Goal: Submit feedback/report problem: Provide input to the site owners about the experience or issues

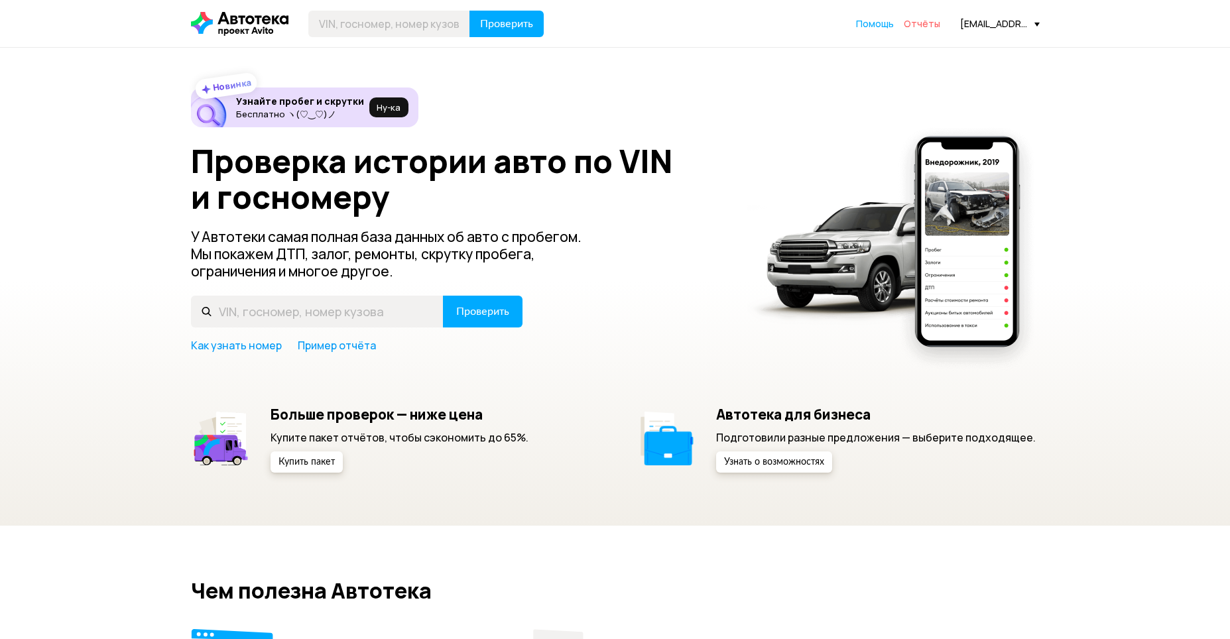
click at [934, 26] on span "Отчёты" at bounding box center [922, 23] width 36 height 13
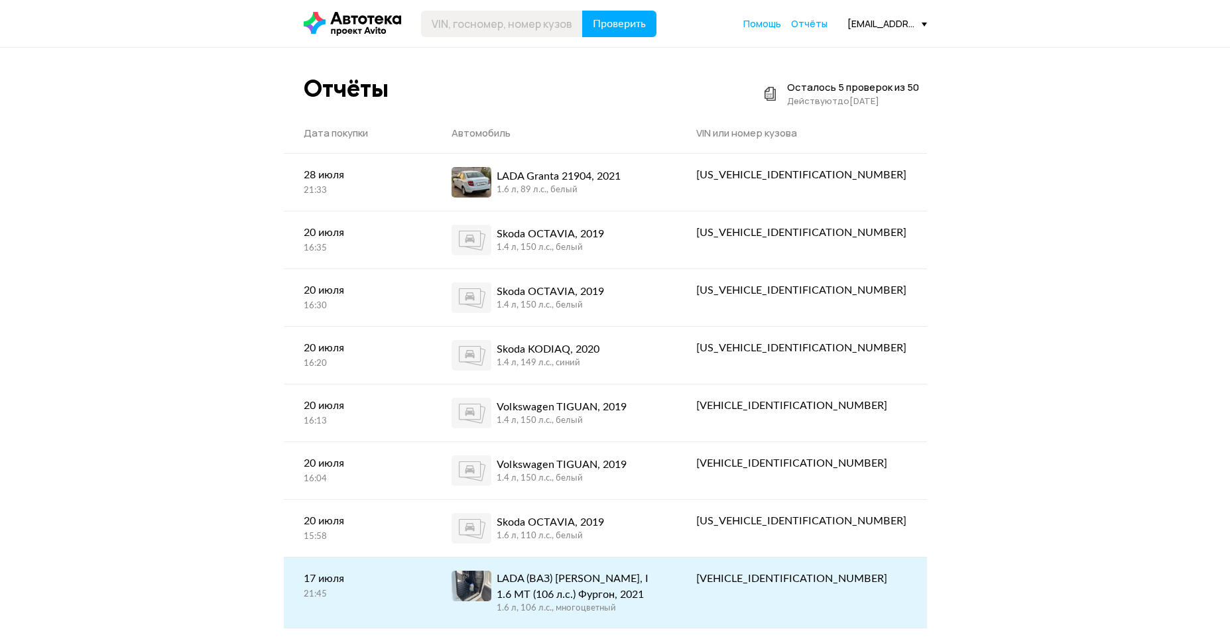
click at [657, 598] on div "LADA (ВАЗ) [PERSON_NAME], I 1.6 MT (106 л.с.) Фургон, 2021" at bounding box center [577, 587] width 160 height 32
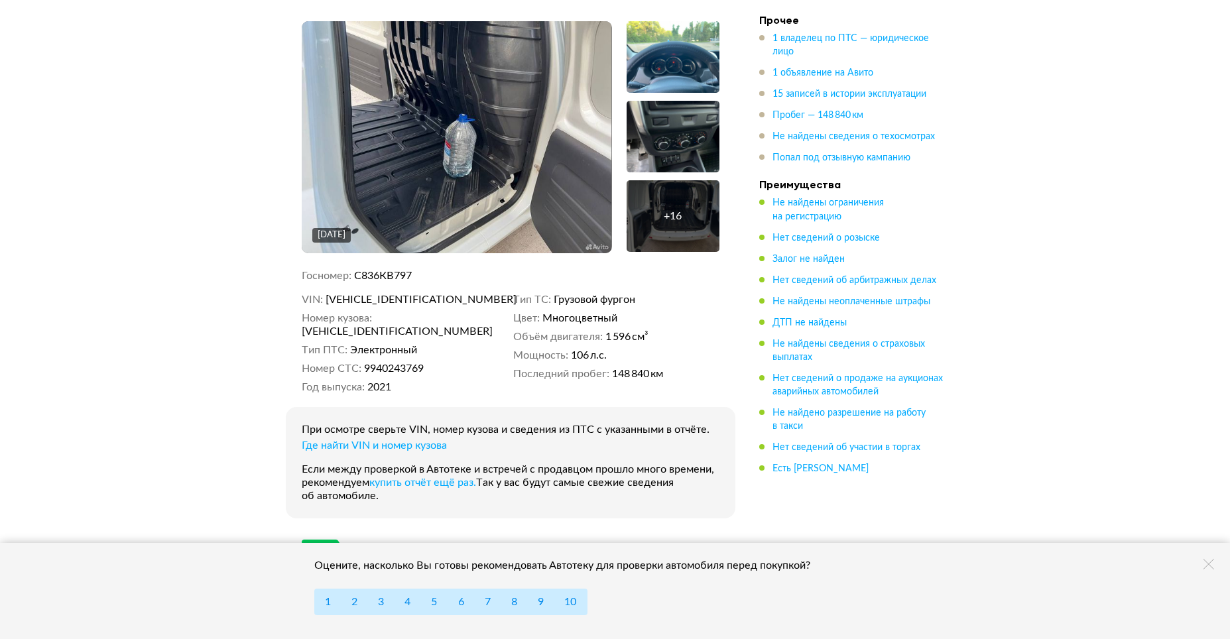
scroll to position [464, 0]
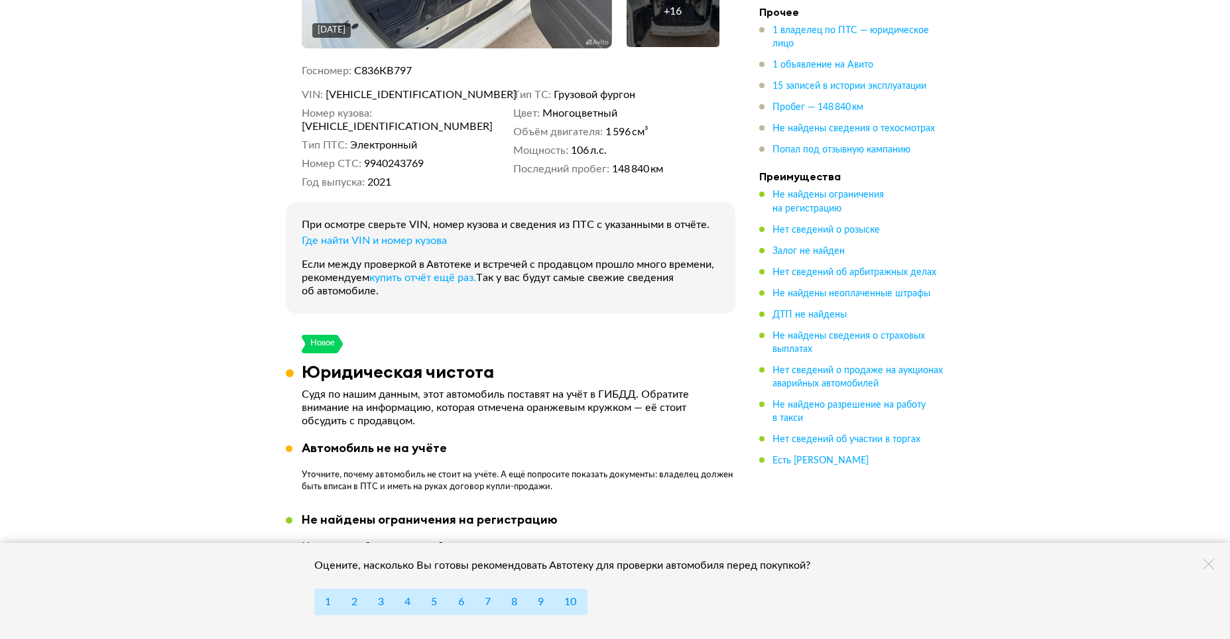
click at [413, 120] on span "[VEHICLE_IDENTIFICATION_NUMBER]" at bounding box center [378, 126] width 153 height 13
copy span "[VEHICLE_IDENTIFICATION_NUMBER]"
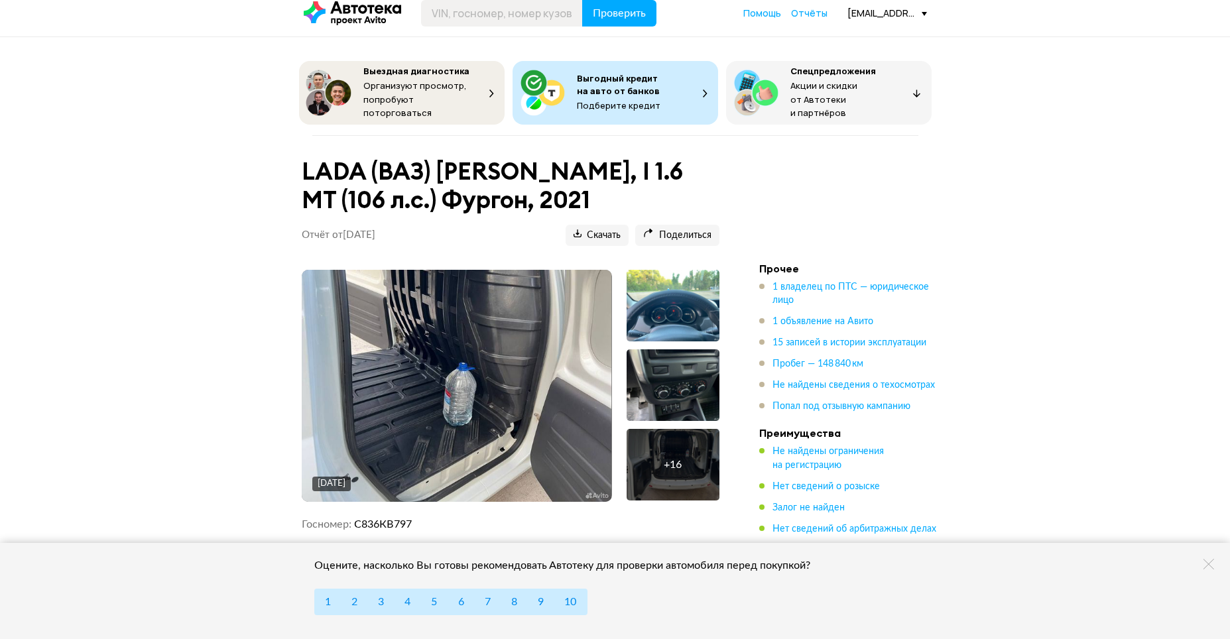
scroll to position [0, 0]
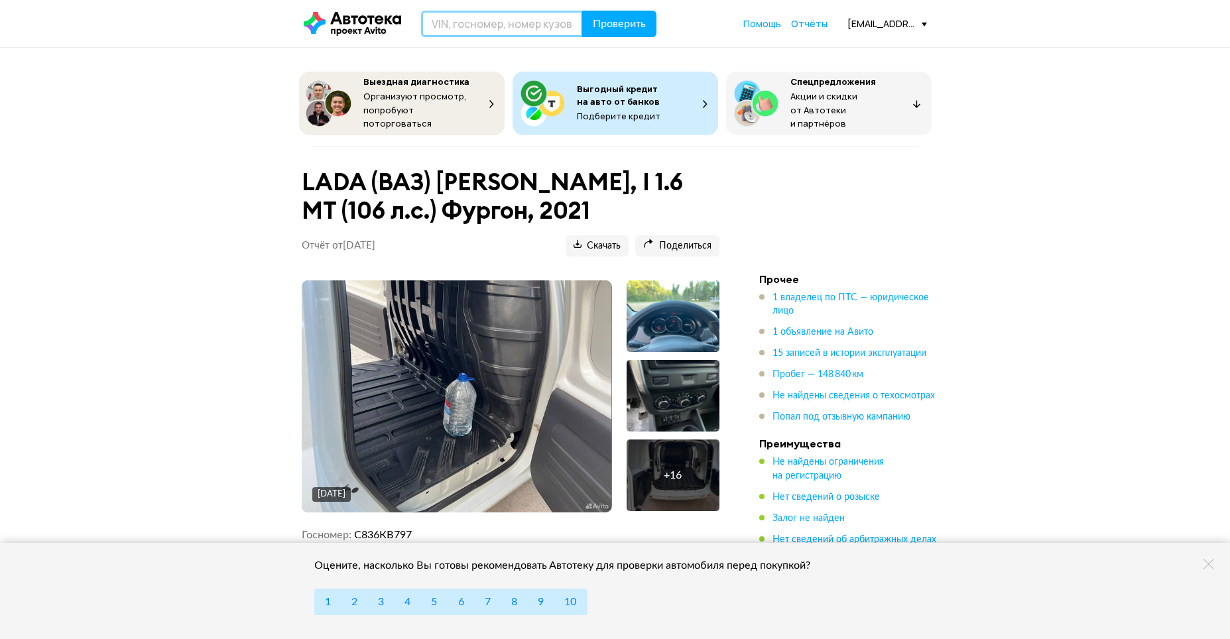
paste input "[VEHICLE_IDENTIFICATION_NUMBER]"
type input "[VEHICLE_IDENTIFICATION_NUMBER]"
click at [607, 19] on span "Проверить" at bounding box center [619, 24] width 53 height 11
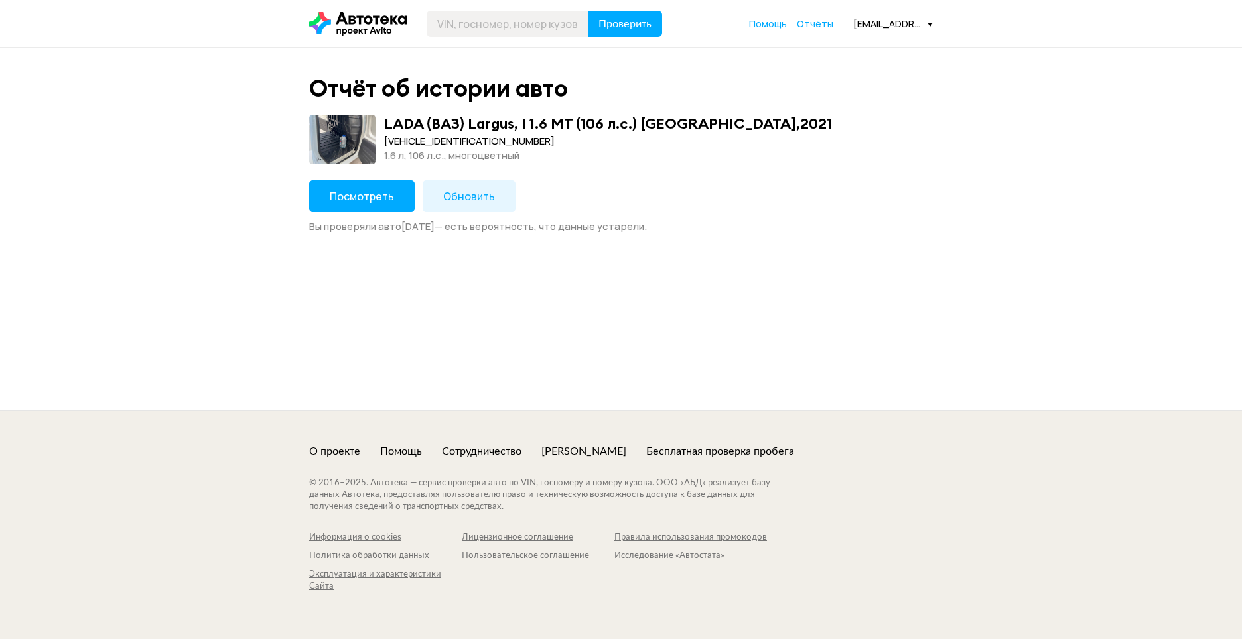
click at [438, 196] on button "Обновить" at bounding box center [469, 196] width 93 height 32
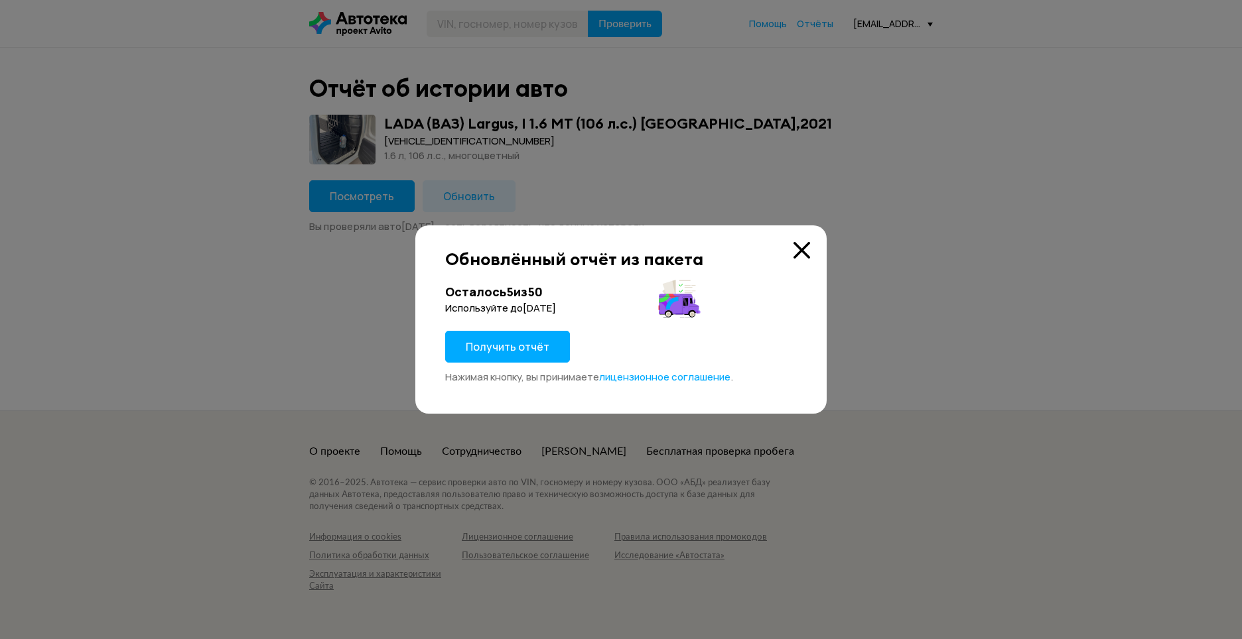
click at [526, 351] on span "Получить отчёт" at bounding box center [508, 347] width 84 height 15
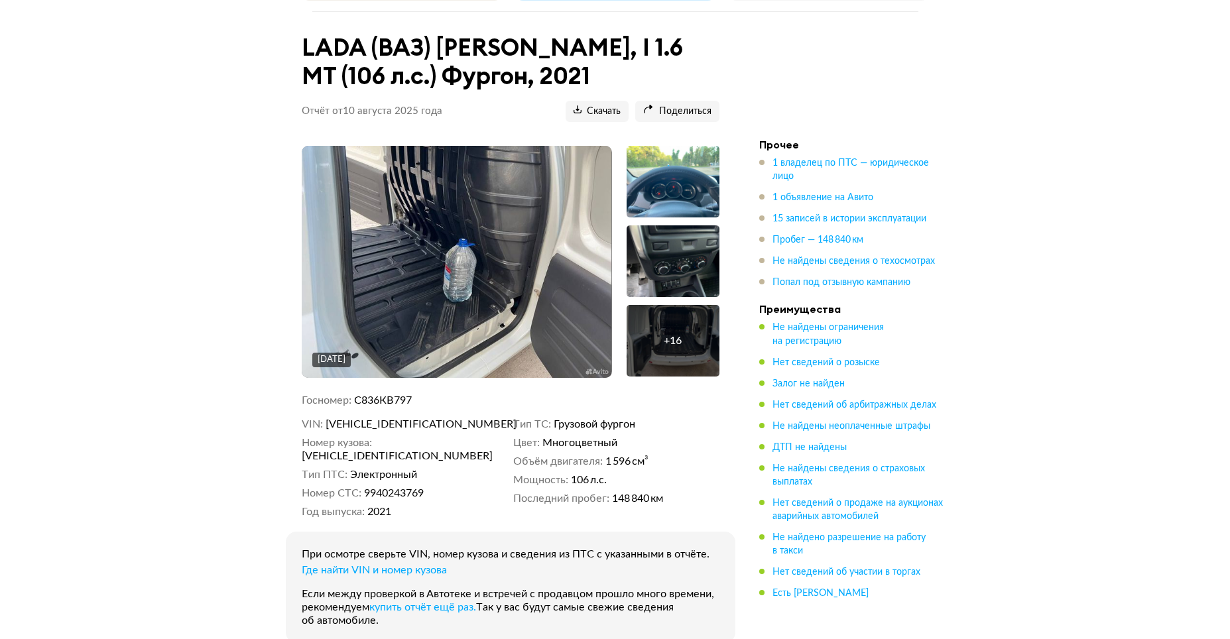
scroll to position [332, 0]
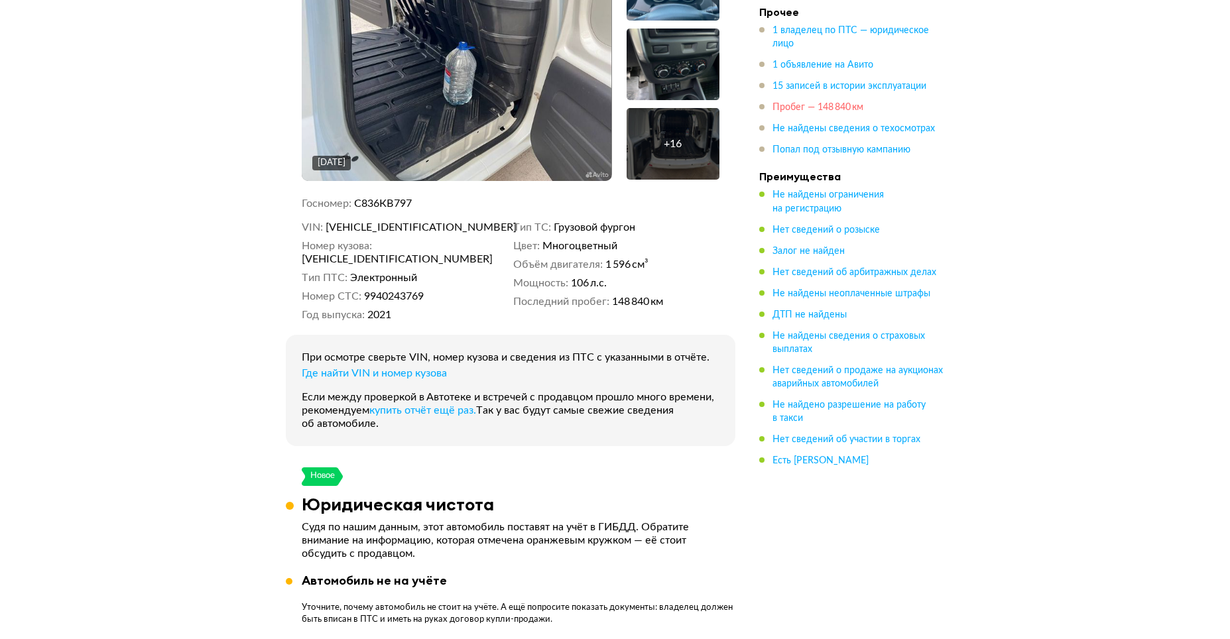
click at [804, 103] on span "Пробег — 148 840 км" at bounding box center [818, 107] width 91 height 9
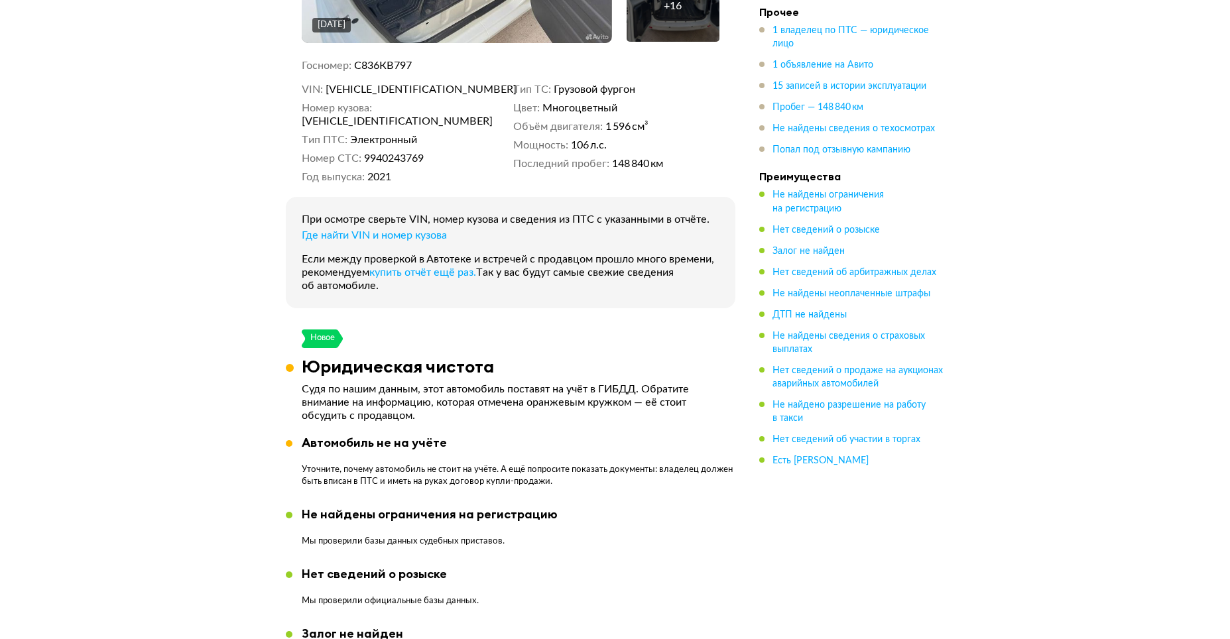
scroll to position [0, 0]
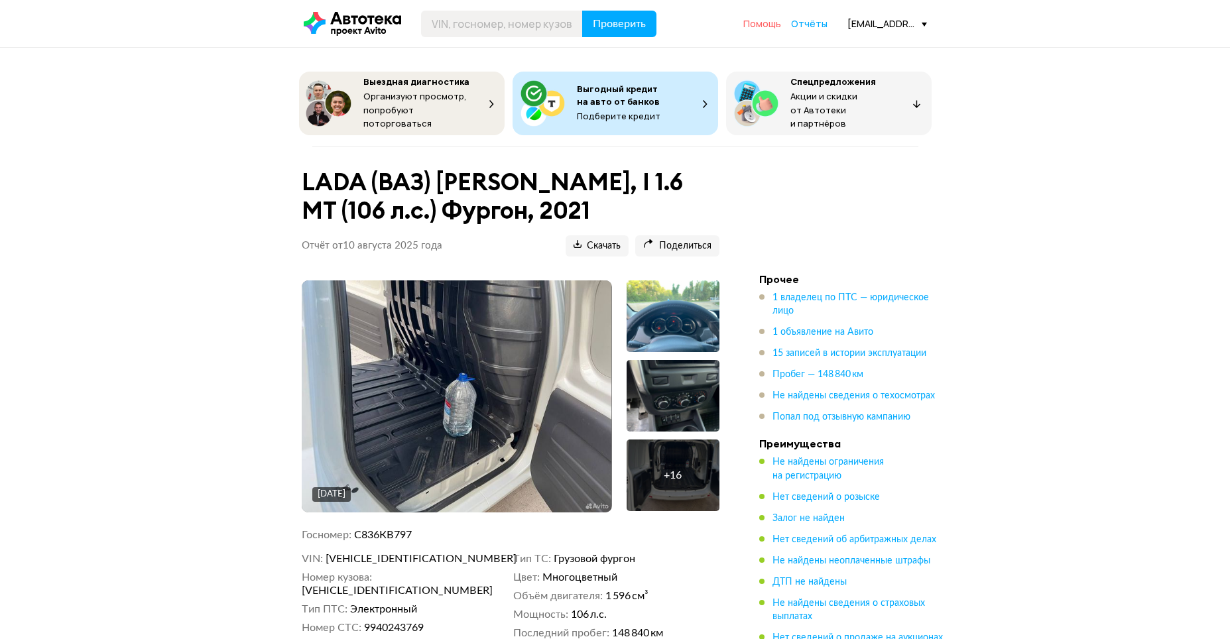
click at [774, 24] on span "Помощь" at bounding box center [763, 23] width 38 height 13
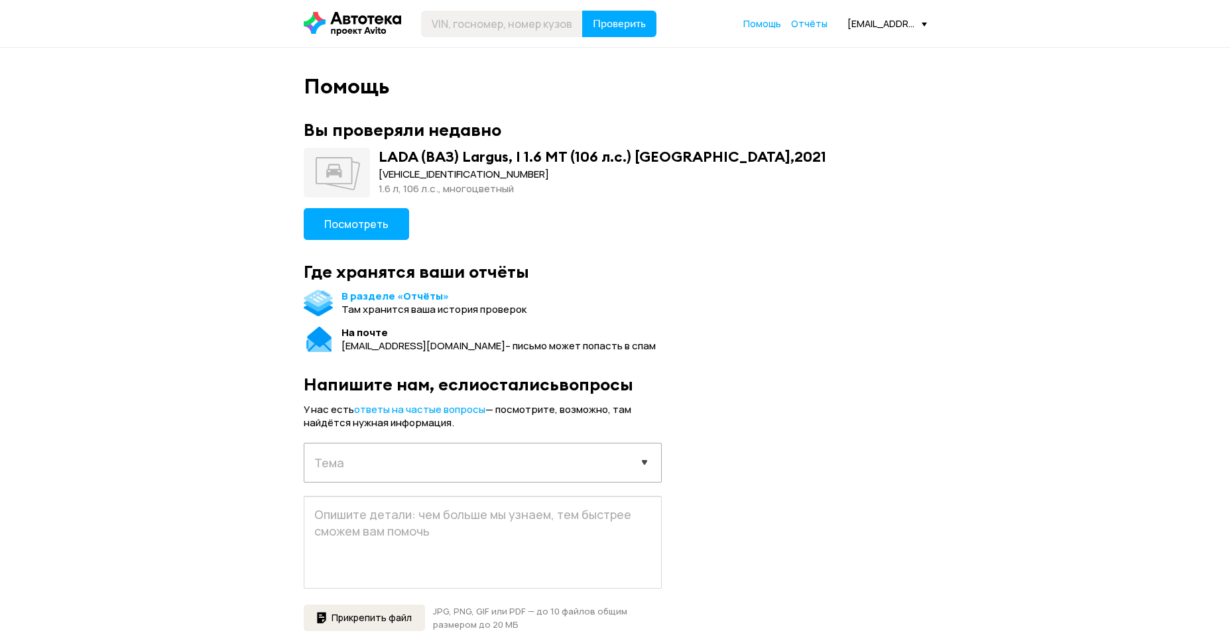
scroll to position [66, 0]
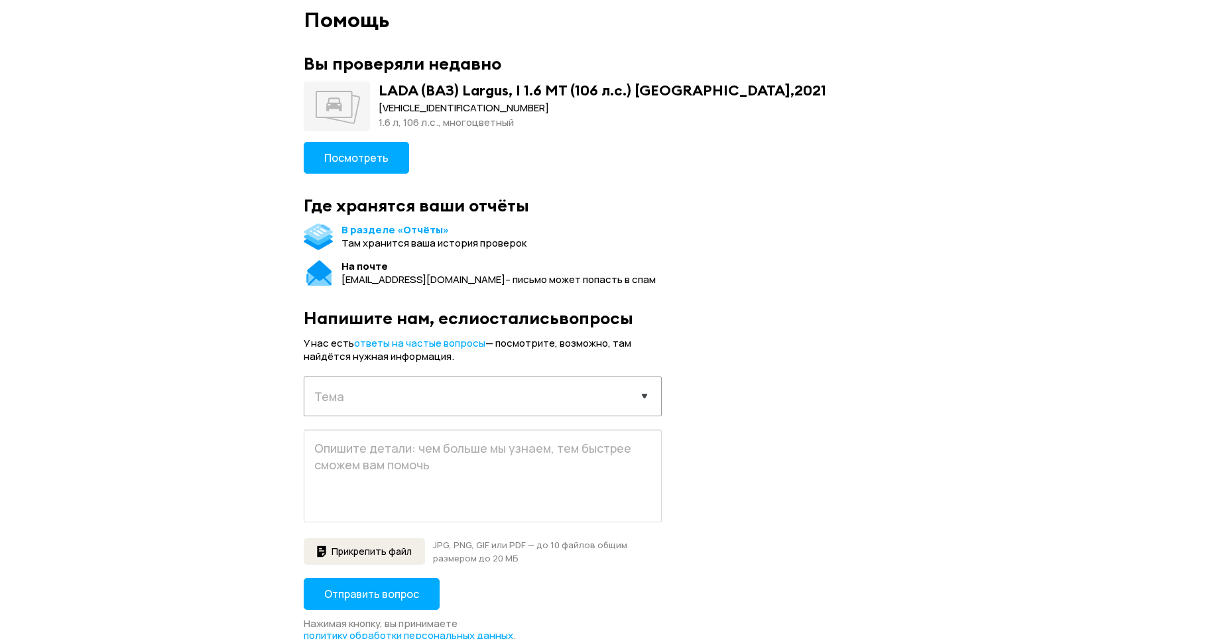
click at [426, 394] on select "Выберите тему запроса Отчёт не пришёл Покупка отчета Технические проблемы Содер…" at bounding box center [482, 395] width 357 height 36
select select "report"
click at [304, 377] on select "Выберите тему запроса Отчёт не пришёл Покупка отчета Технические проблемы Содер…" at bounding box center [482, 395] width 357 height 36
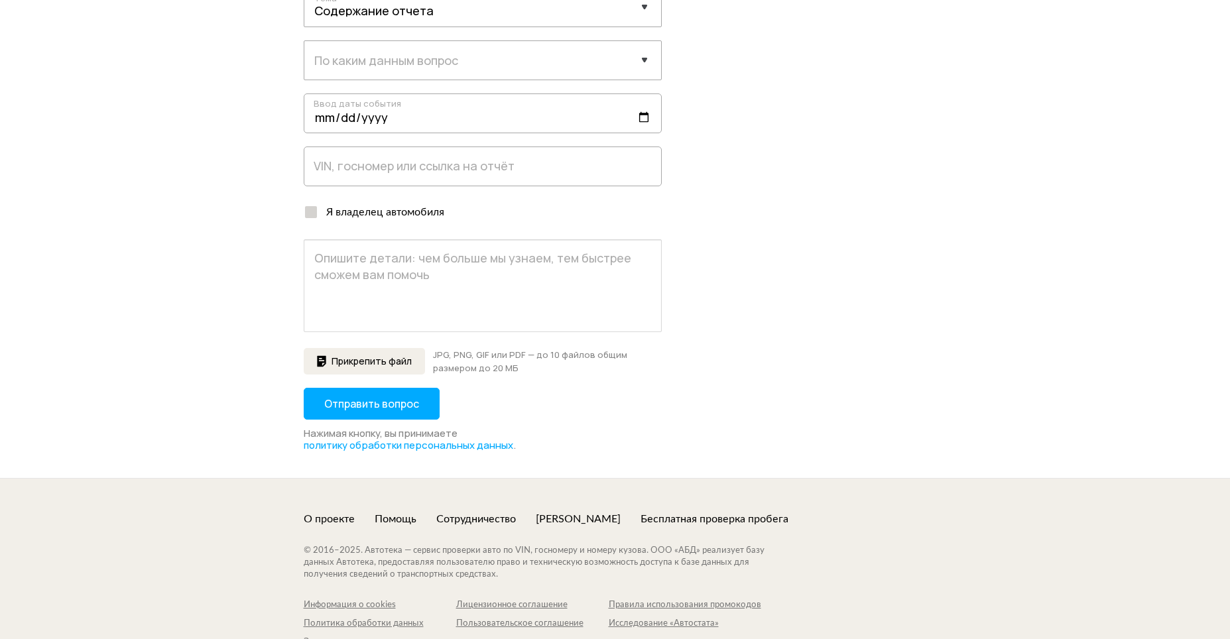
scroll to position [464, 0]
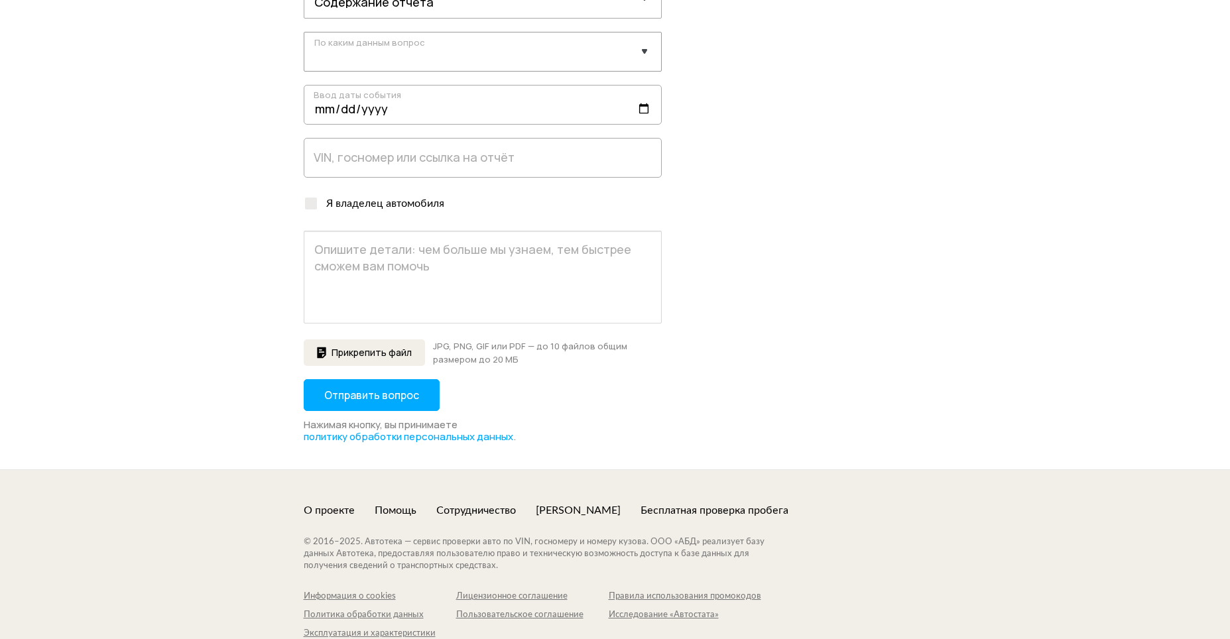
click at [420, 51] on select "Выберите данные Пробег История объявлений ДТП Расчёты стоимости Характеристики …" at bounding box center [482, 51] width 357 height 36
select select "mileage"
click at [304, 33] on select "Выберите данные Пробег История объявлений ДТП Расчёты стоимости Характеристики …" at bounding box center [482, 51] width 357 height 36
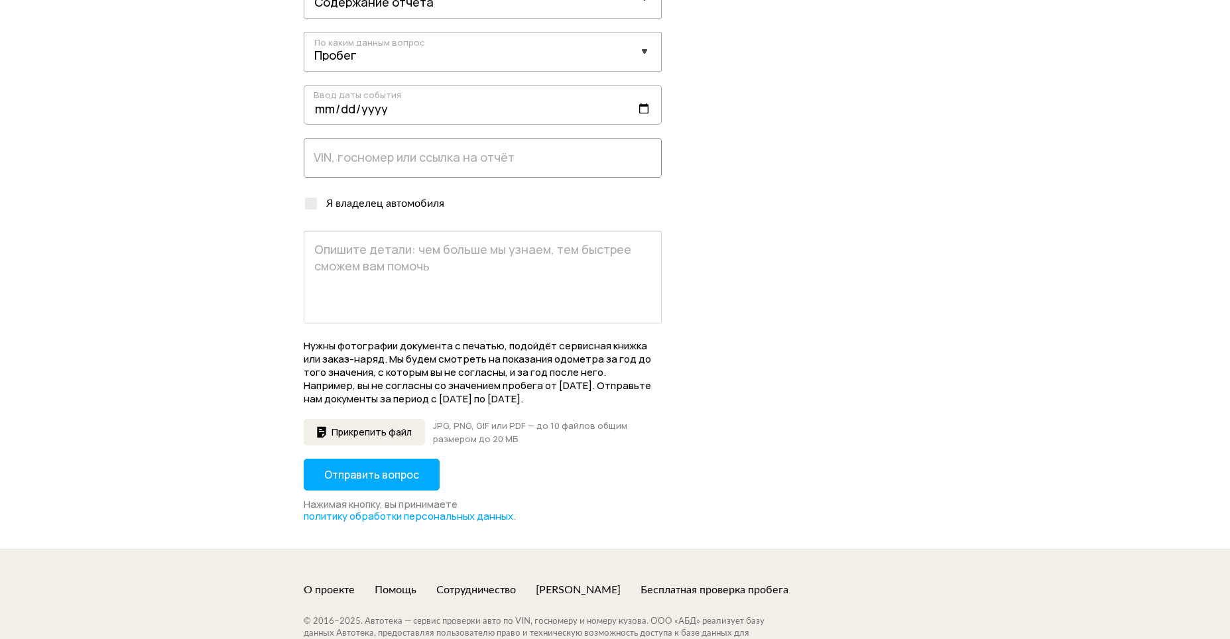
scroll to position [332, 0]
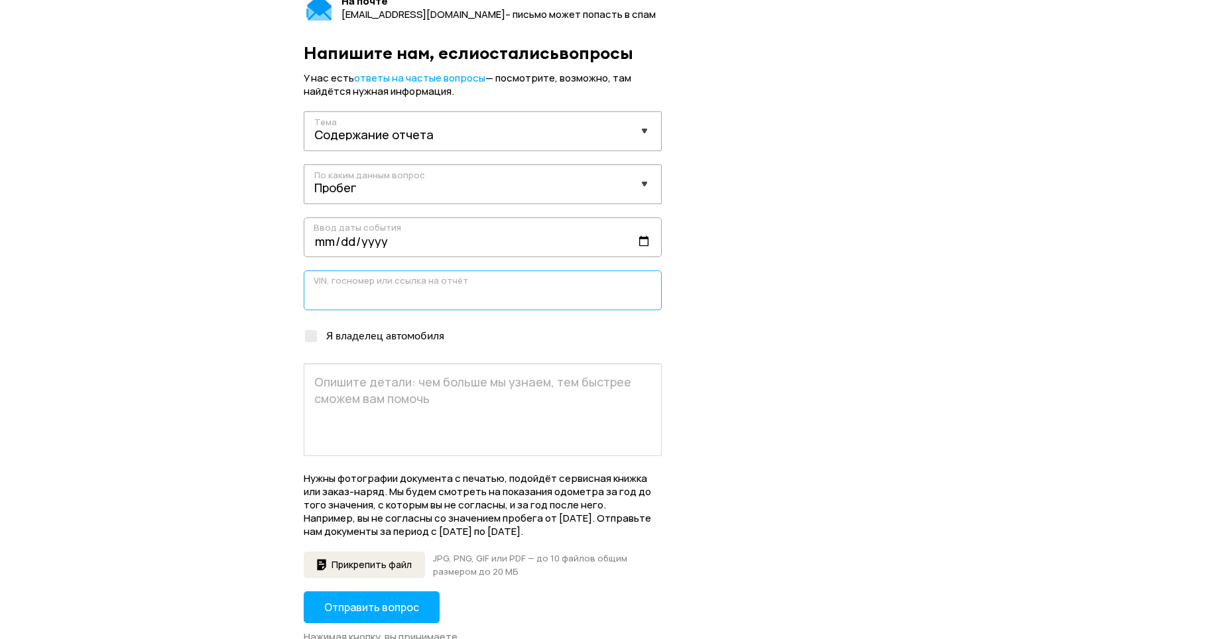
click at [466, 279] on input "text" at bounding box center [483, 291] width 358 height 40
paste input "https://autoteka.ru/report/web/uuid/d7d8282d-d84b-41ef-9bd5-afec8af08368?fromSo…"
type input "https://autoteka.ru/report/web/uuid/d7d8282d-d84b-41ef-9bd5-afec8af08368?fromSo…"
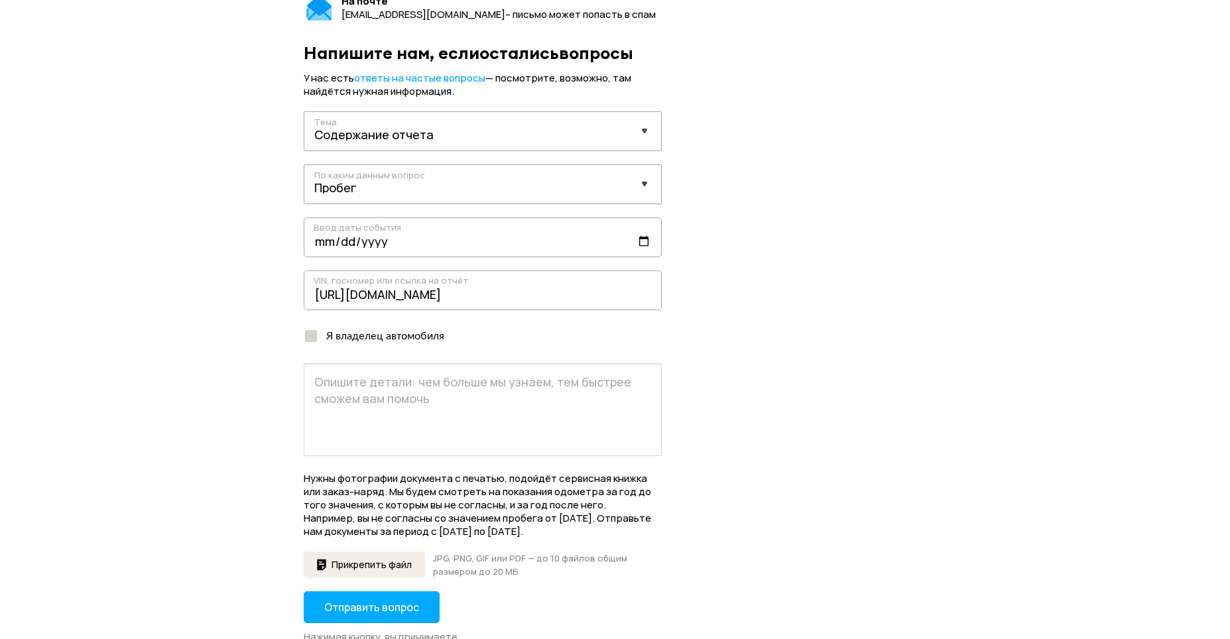
click at [344, 340] on div "Я владелец автомобиля" at bounding box center [381, 336] width 126 height 15
click at [312, 338] on input "Я владелец автомобиля" at bounding box center [308, 333] width 9 height 9
checkbox input "true"
click at [407, 408] on textarea at bounding box center [483, 409] width 358 height 93
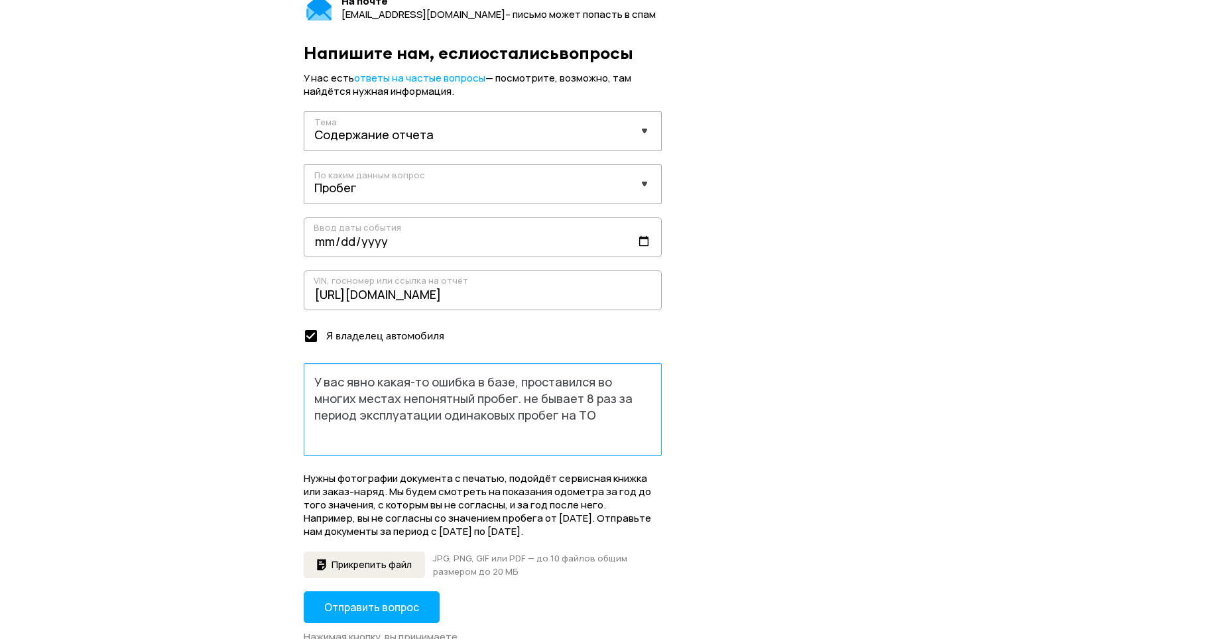
paste textarea "Пробег 89 808"
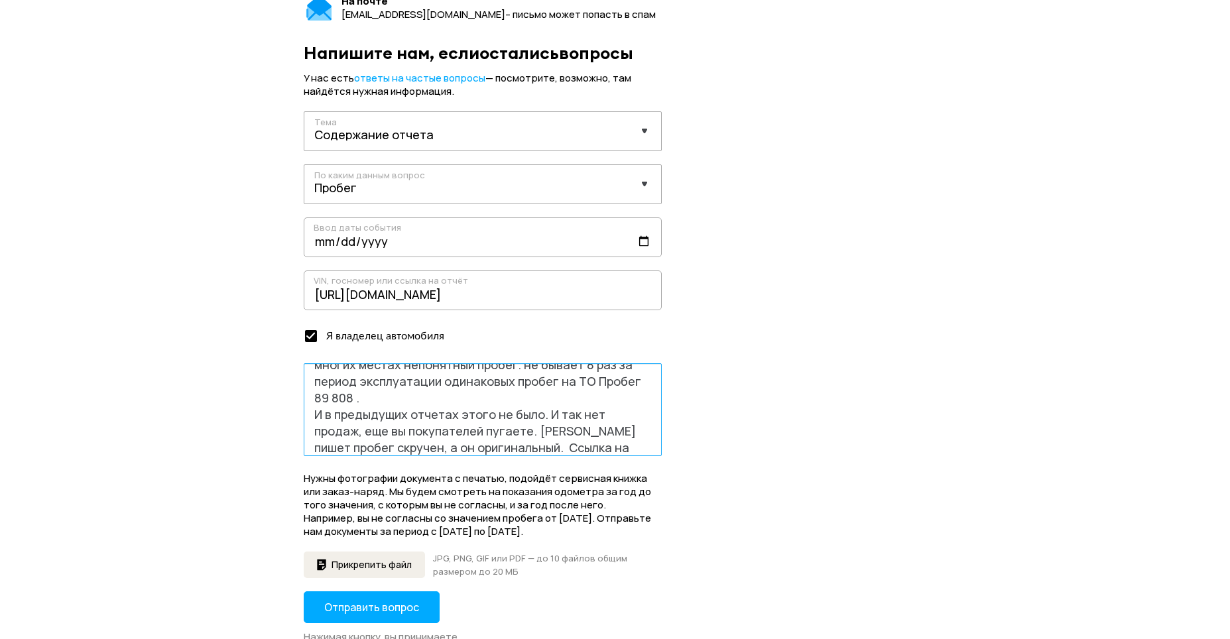
scroll to position [50, 0]
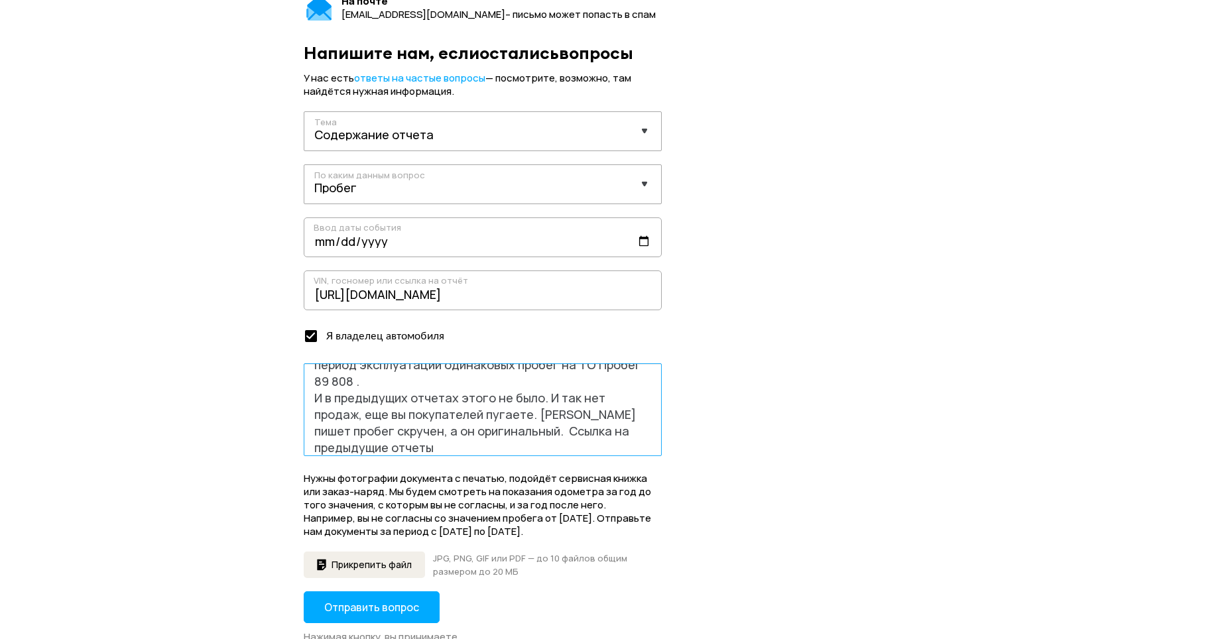
paste textarea "https://autoteka.ru/report/web/uuid/79dcfc7c-3c95-440f-9eb4-1a040a52b6b8?fromSo…"
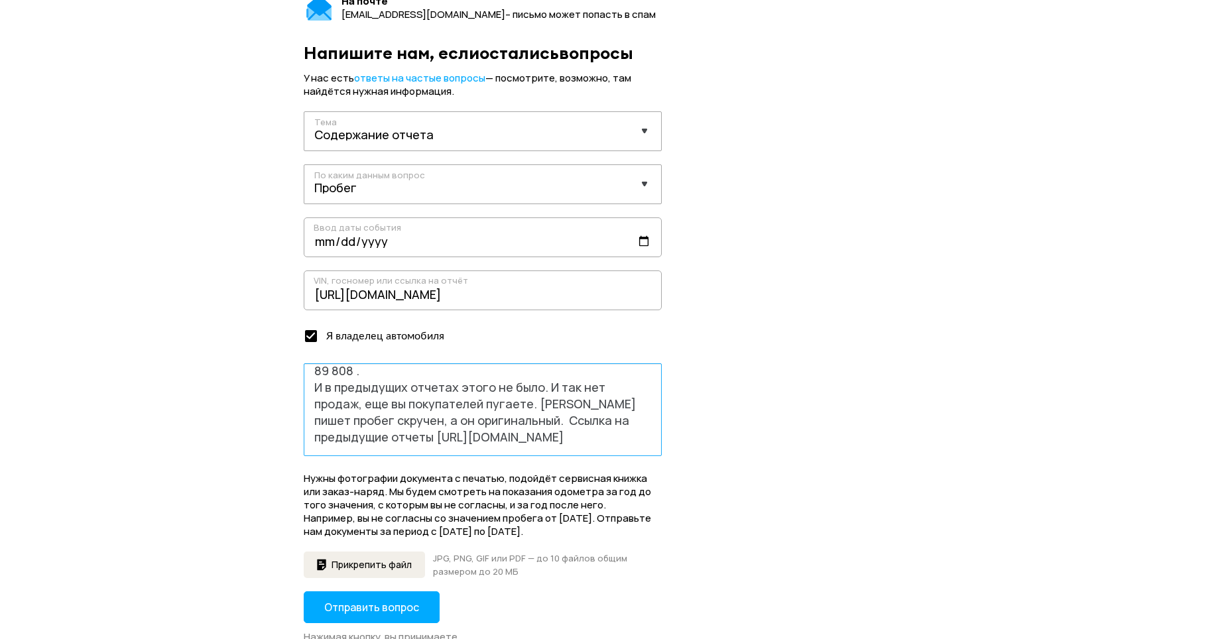
scroll to position [100, 0]
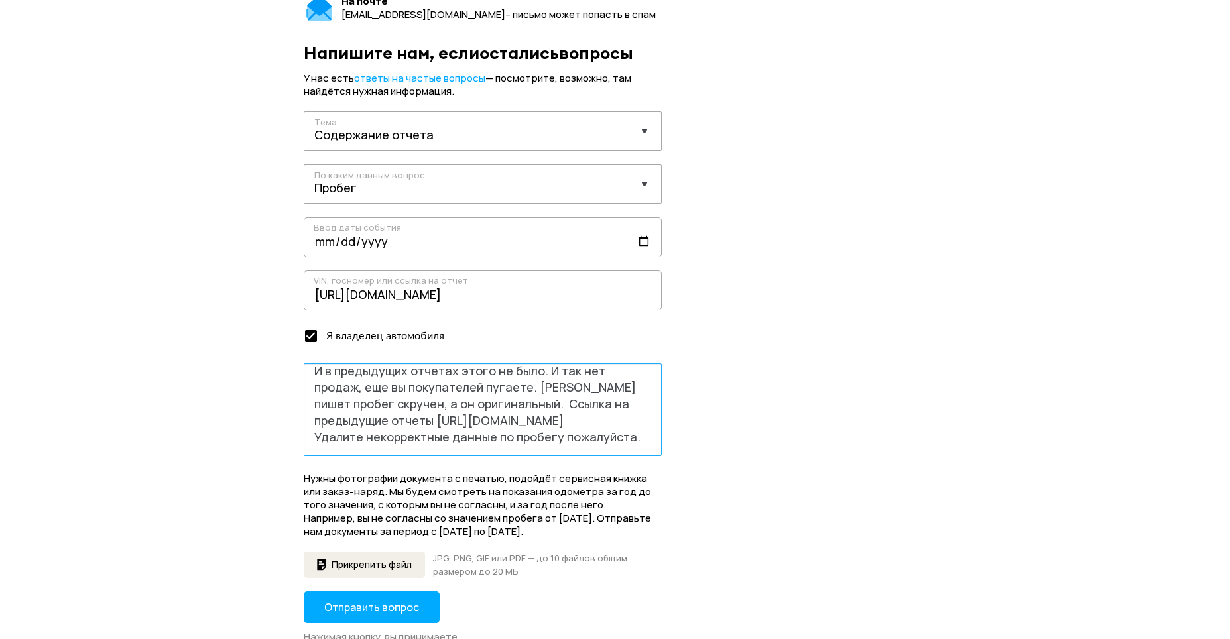
type textarea "У вас явно какая-то ошибка в базе, проставился во многих местах непонятный проб…"
click at [407, 615] on span "Отправить вопрос" at bounding box center [371, 607] width 95 height 15
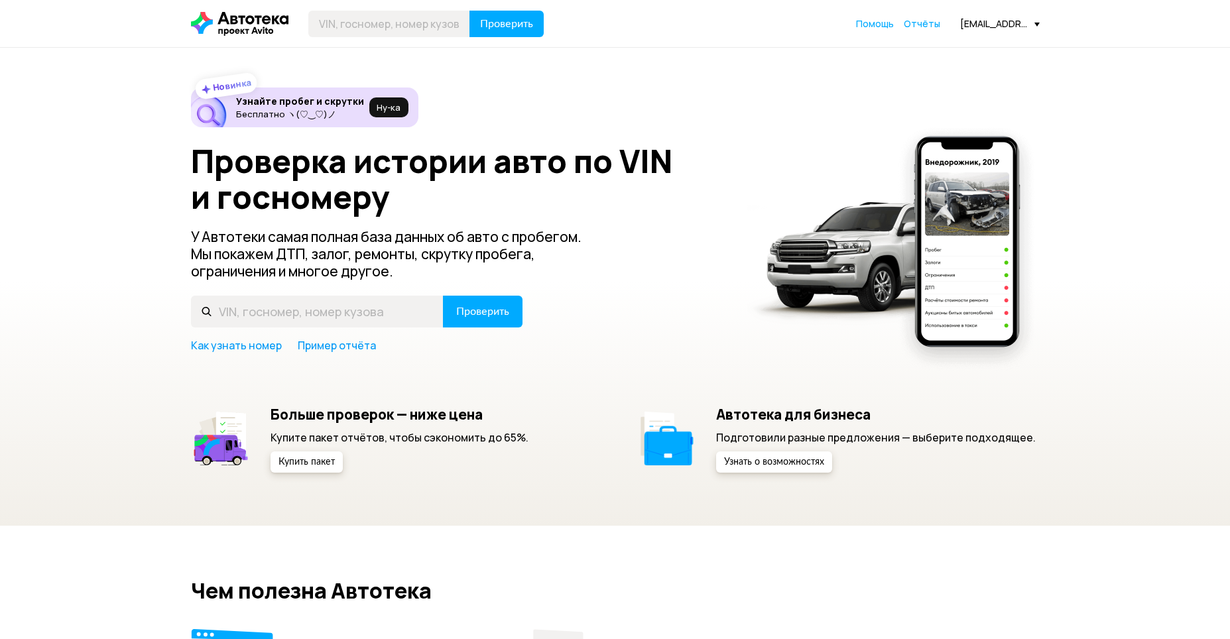
click at [934, 24] on span "Отчёты" at bounding box center [922, 23] width 36 height 13
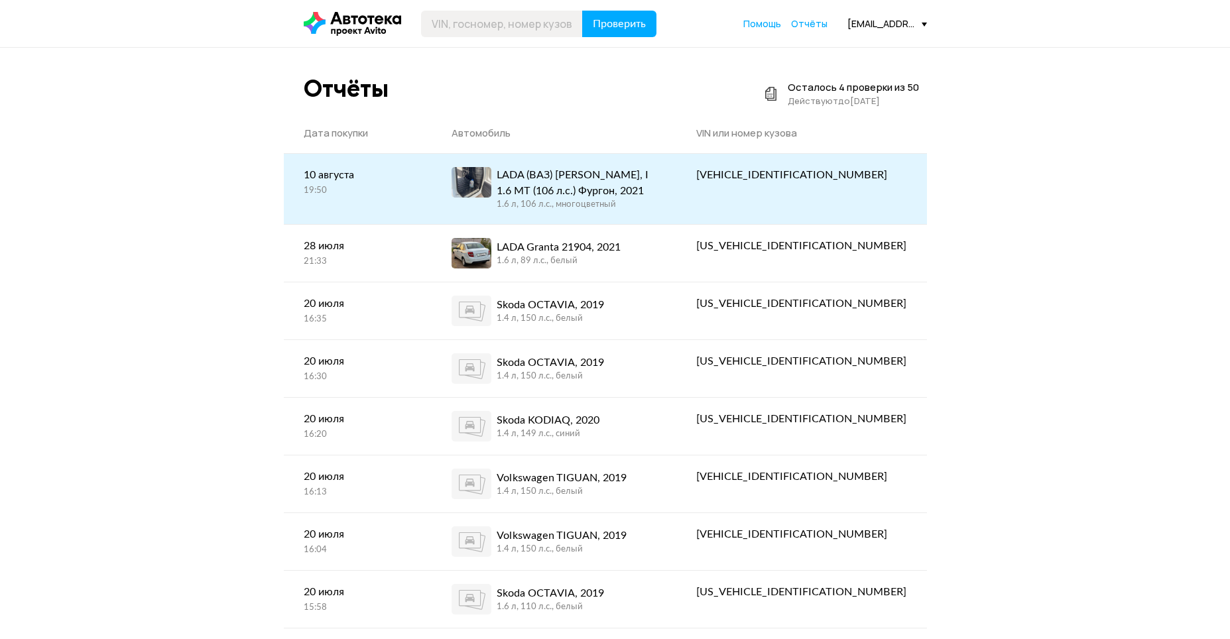
click at [625, 205] on div "1.6 л, 106 л.c., многоцветный" at bounding box center [577, 205] width 160 height 12
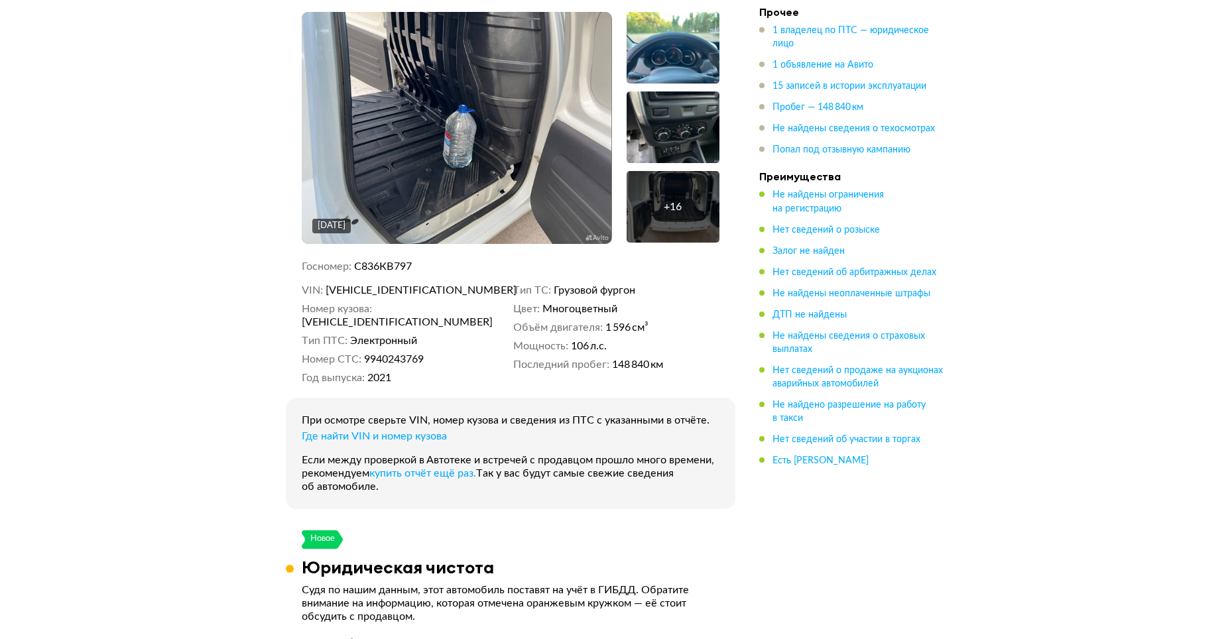
scroll to position [332, 0]
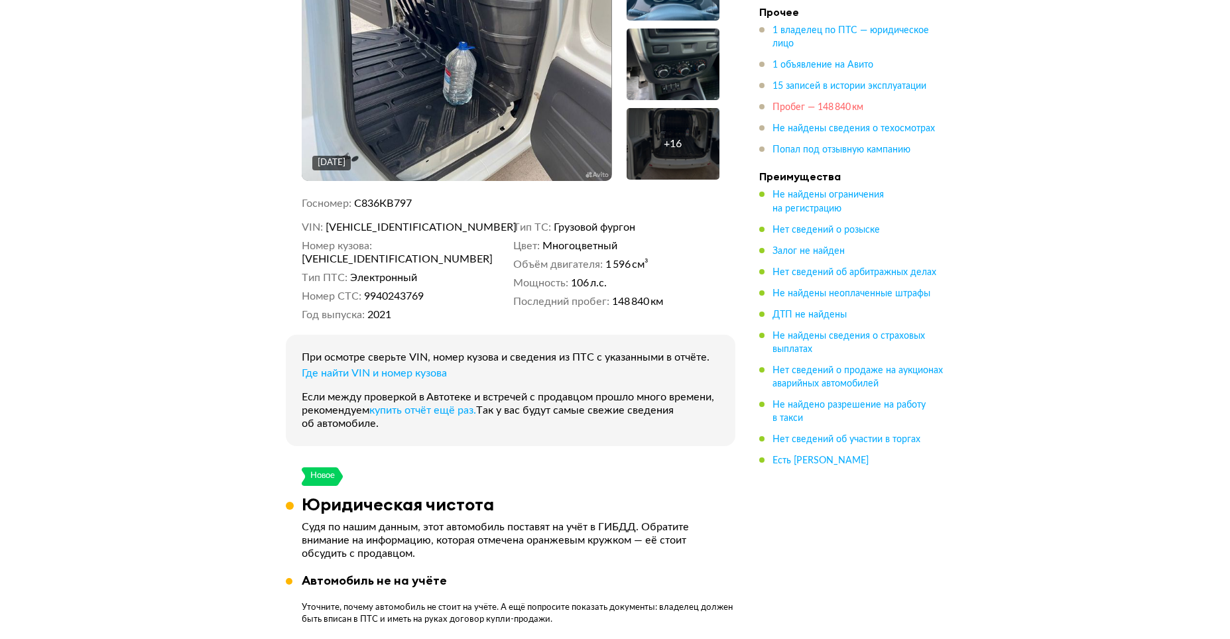
click at [828, 106] on span "Пробег — 148 840 км" at bounding box center [818, 107] width 91 height 9
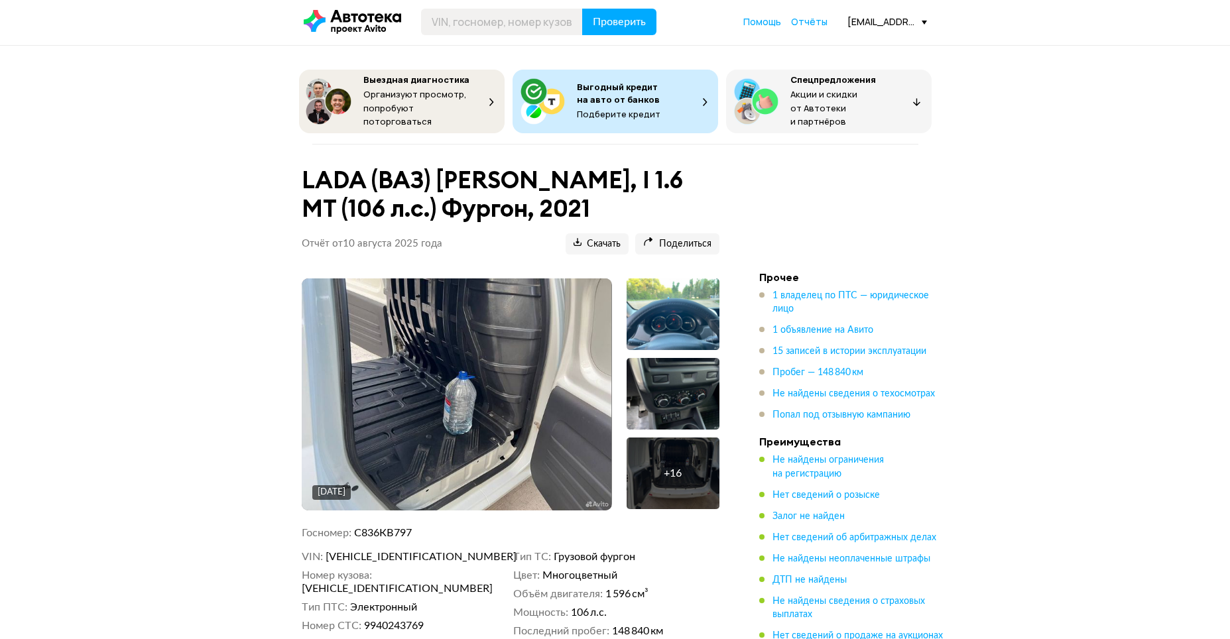
scroll to position [0, 0]
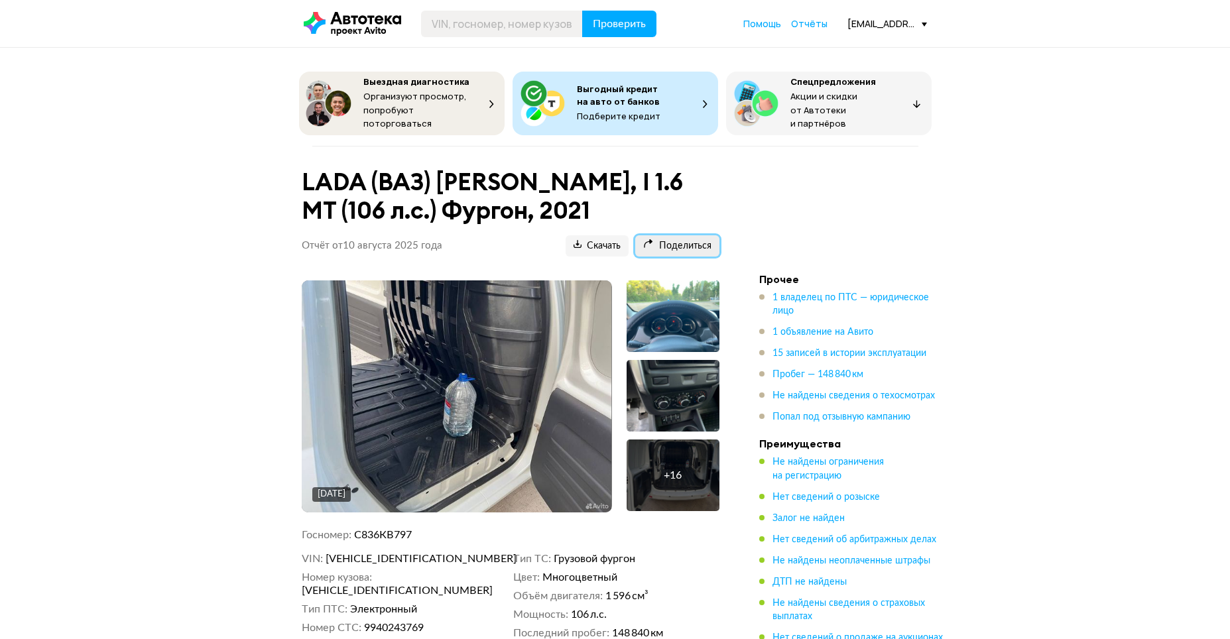
click at [698, 243] on span "Поделиться" at bounding box center [677, 246] width 68 height 13
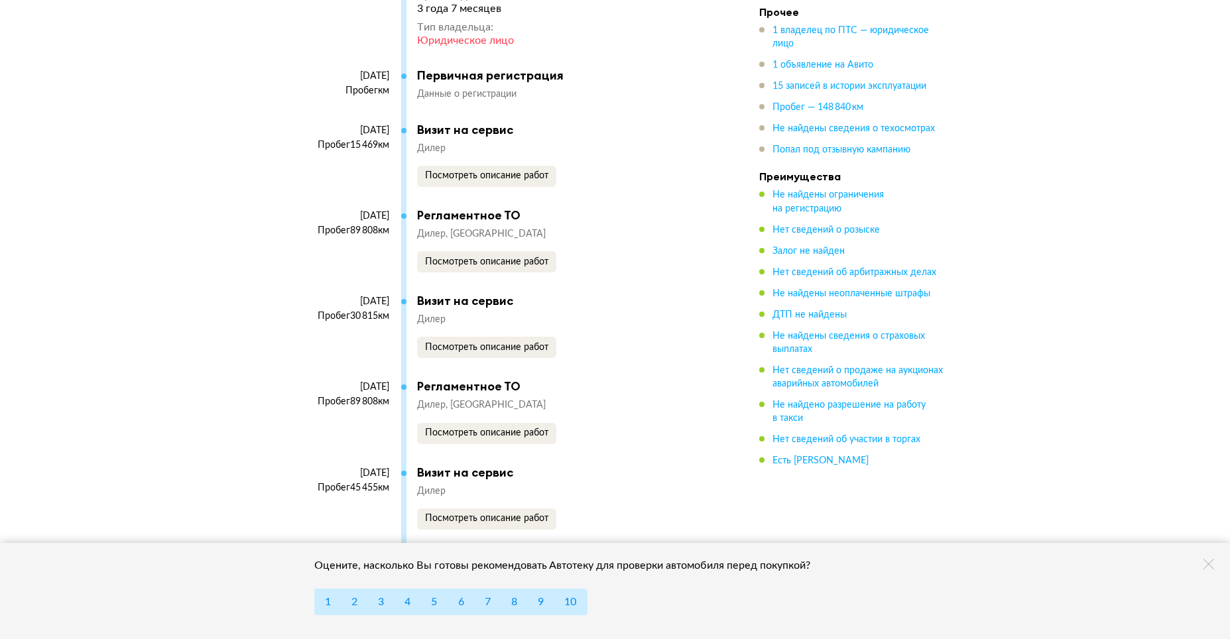
scroll to position [2852, 0]
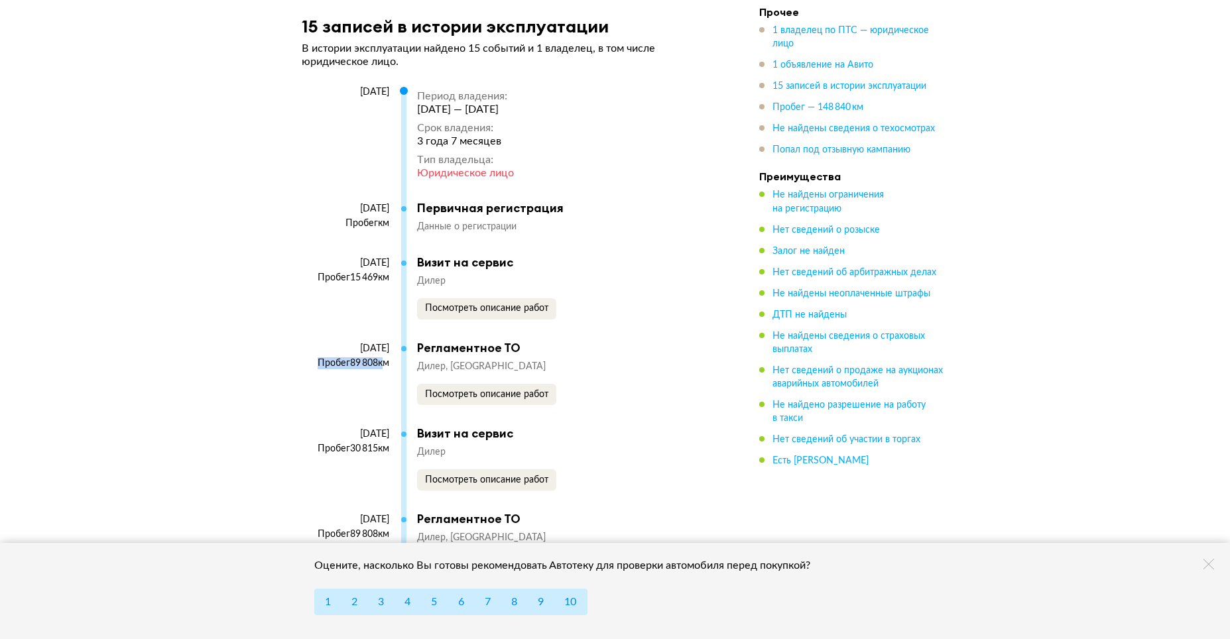
drag, startPoint x: 377, startPoint y: 349, endPoint x: 313, endPoint y: 349, distance: 63.7
click at [313, 358] on div "Пробег 89 808 км" at bounding box center [346, 364] width 88 height 12
copy div "Пробег 89 808"
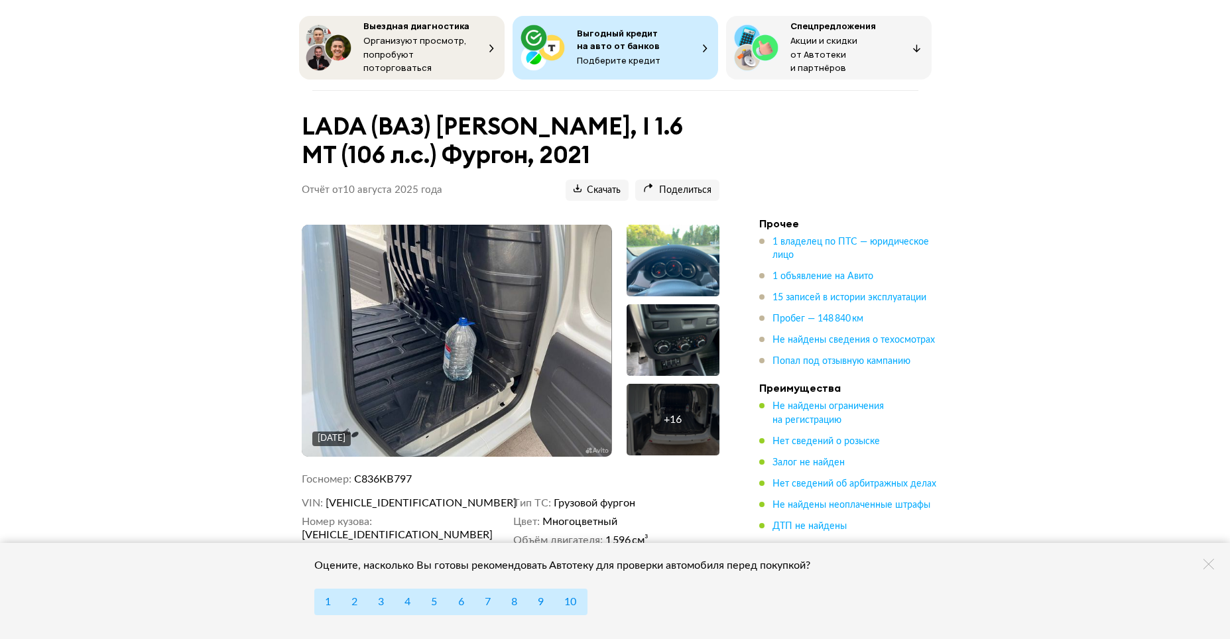
scroll to position [0, 0]
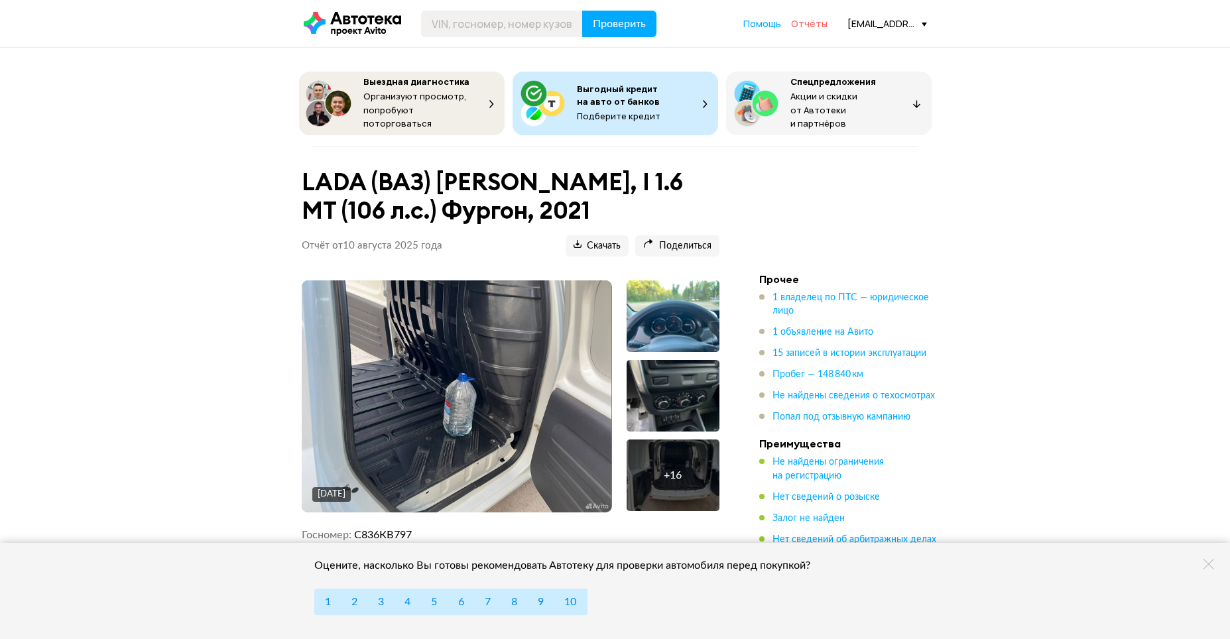
click at [805, 28] on span "Отчёты" at bounding box center [809, 23] width 36 height 13
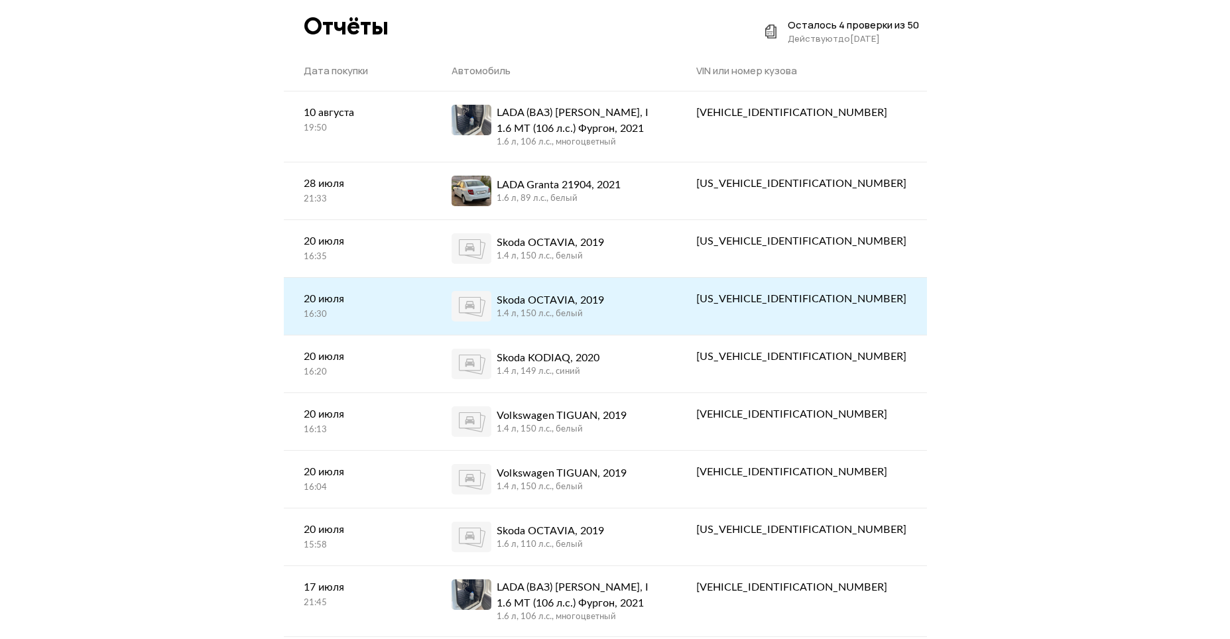
scroll to position [66, 0]
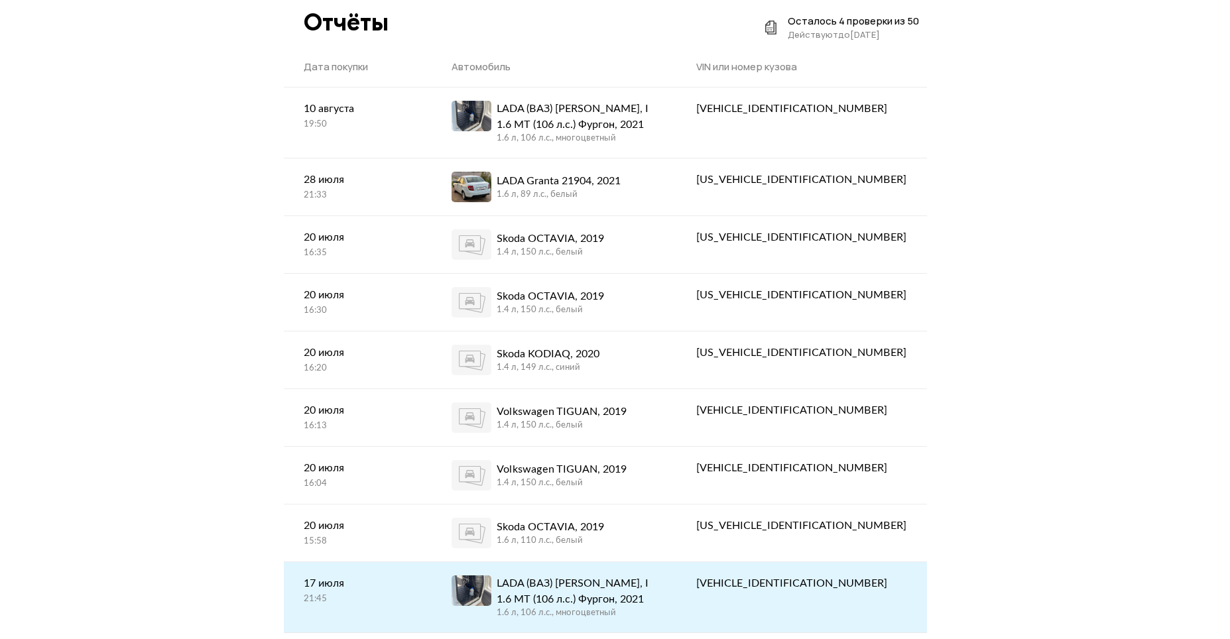
click at [616, 602] on div "LADA (ВАЗ) [PERSON_NAME], I 1.6 MT (106 л.с.) Фургон, 2021" at bounding box center [577, 592] width 160 height 32
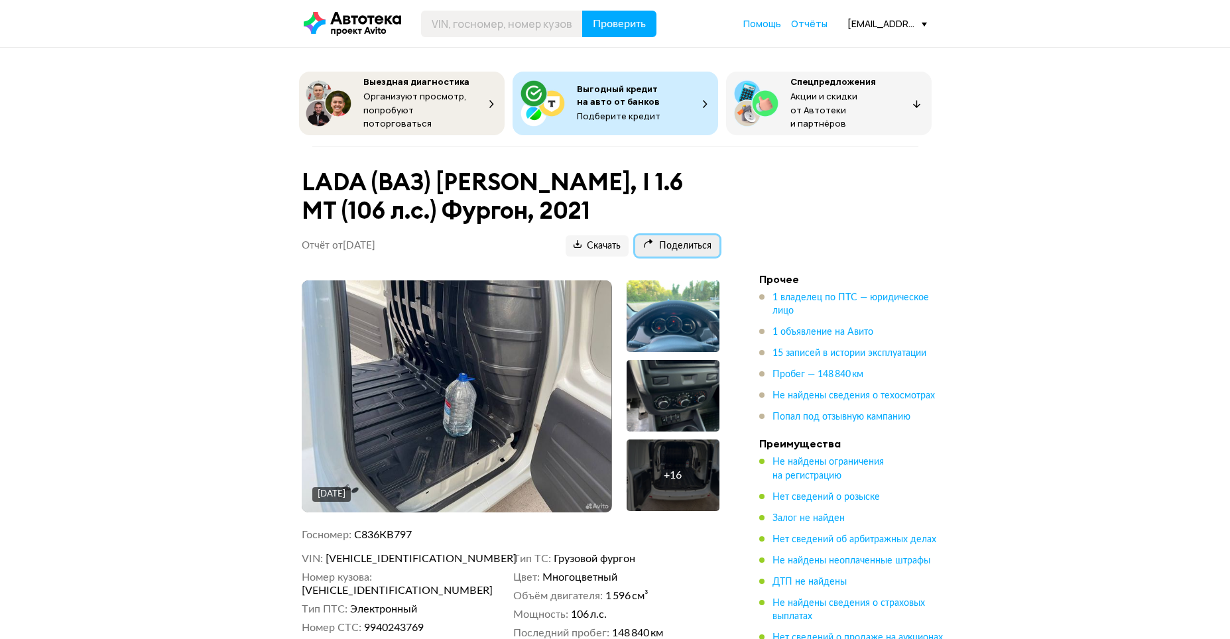
click at [673, 241] on span "Поделиться" at bounding box center [677, 246] width 68 height 13
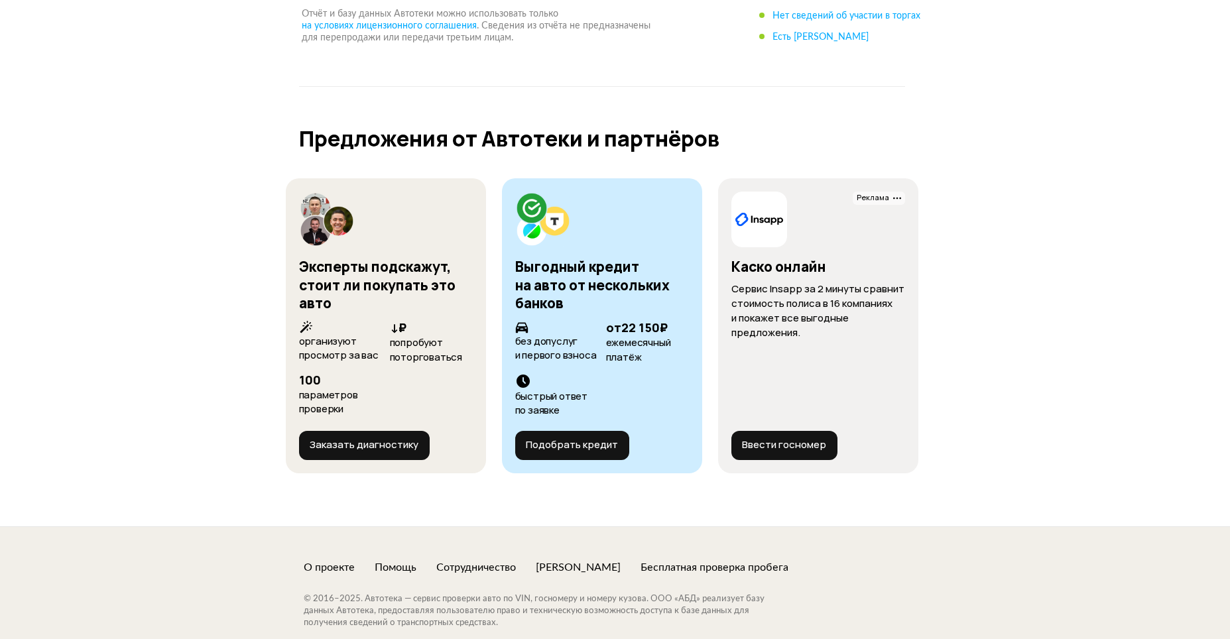
scroll to position [5439, 0]
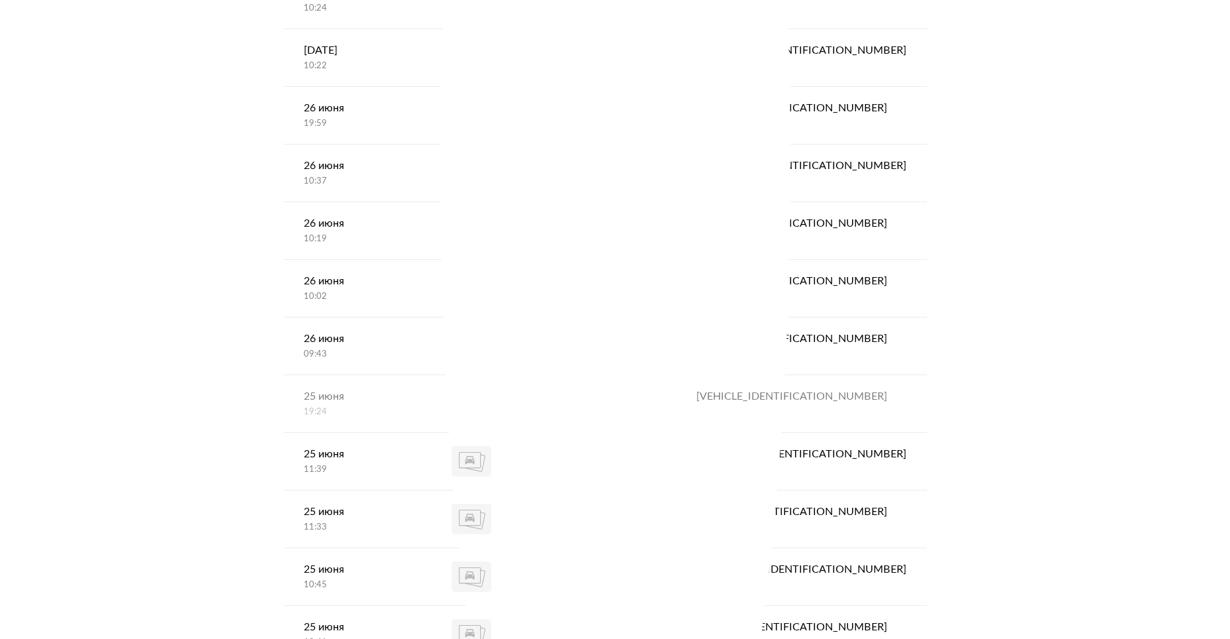
scroll to position [1592, 0]
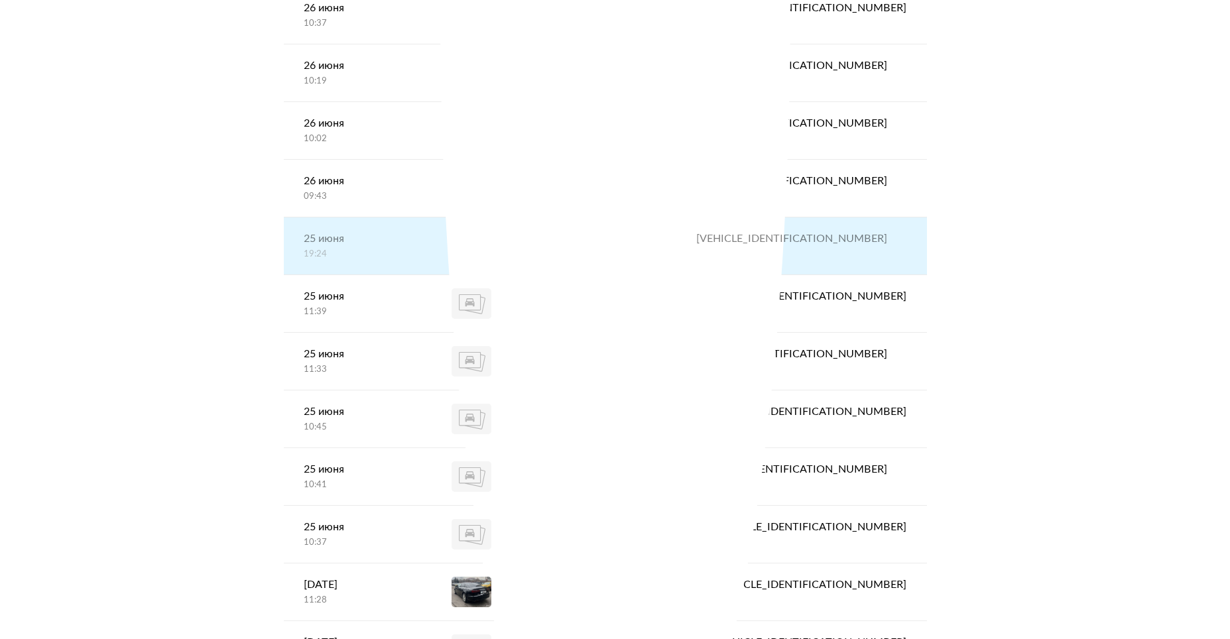
click at [854, 234] on div "[VEHICLE_IDENTIFICATION_NUMBER]" at bounding box center [801, 239] width 210 height 16
click at [432, 260] on div "[DATE] 19:24" at bounding box center [358, 246] width 149 height 56
click at [323, 245] on div "25 июня" at bounding box center [358, 239] width 109 height 16
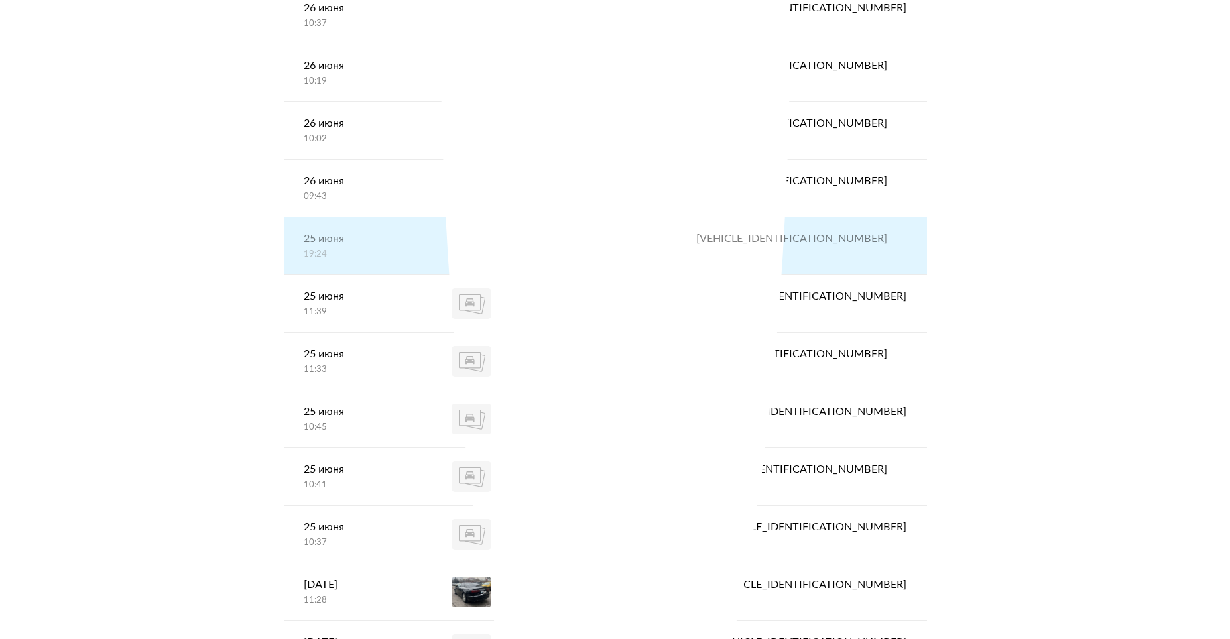
click at [432, 252] on div "[DATE] 19:24" at bounding box center [358, 246] width 149 height 56
click at [821, 245] on div "[VEHICLE_IDENTIFICATION_NUMBER]" at bounding box center [801, 239] width 210 height 16
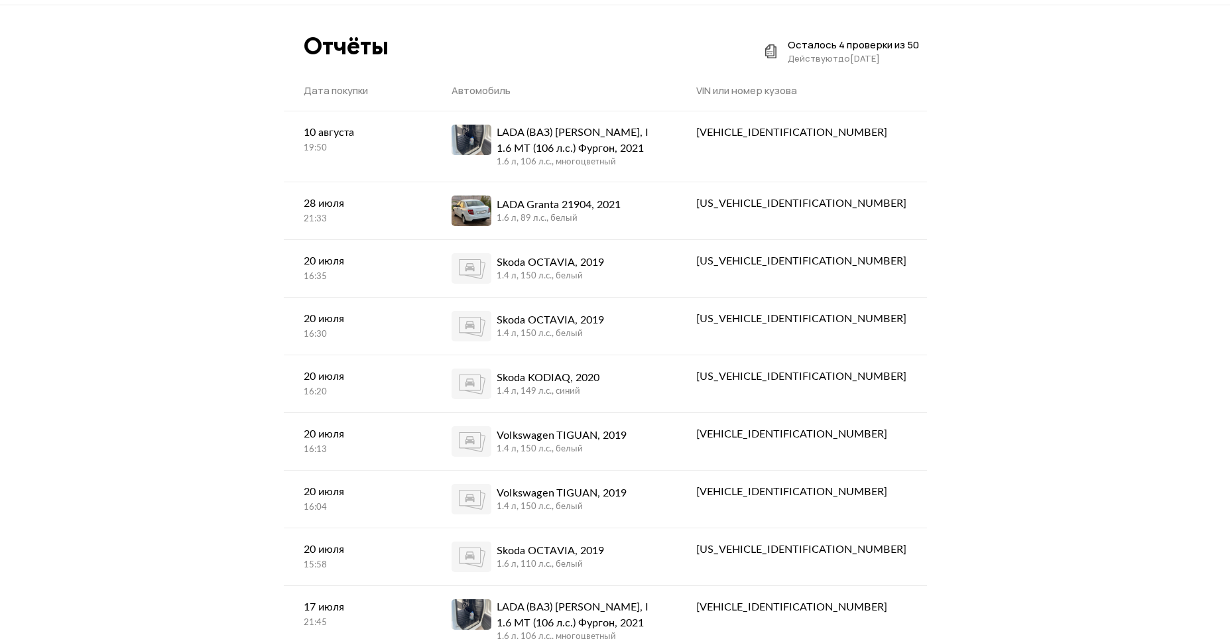
scroll to position [0, 0]
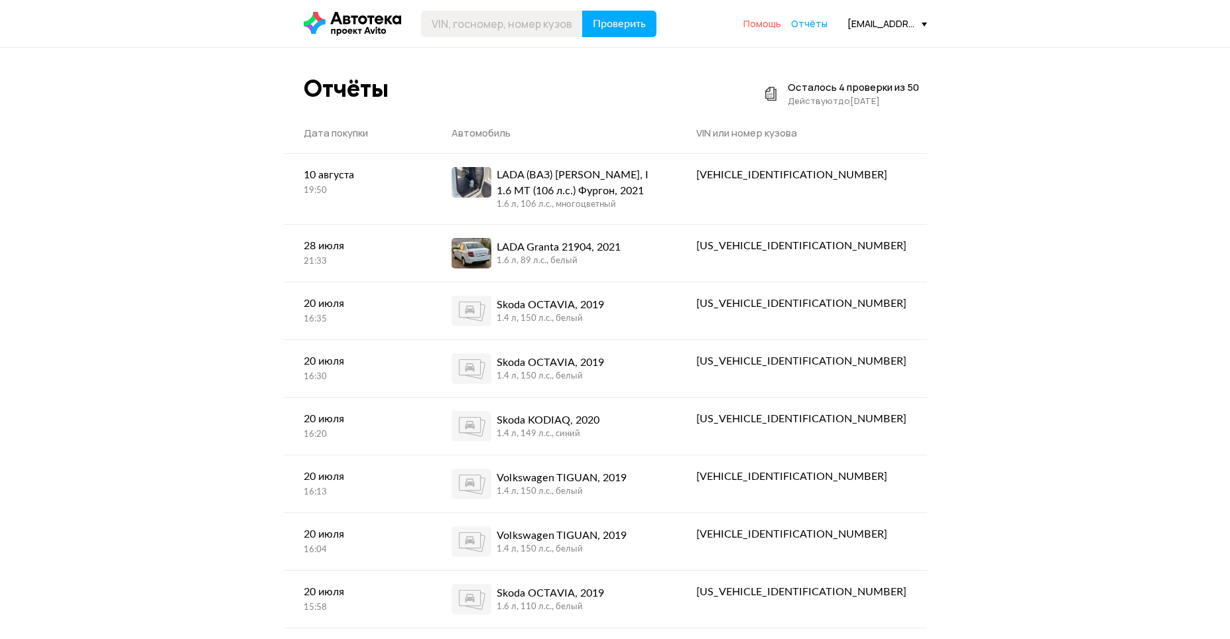
click at [776, 27] on span "Помощь" at bounding box center [763, 23] width 38 height 13
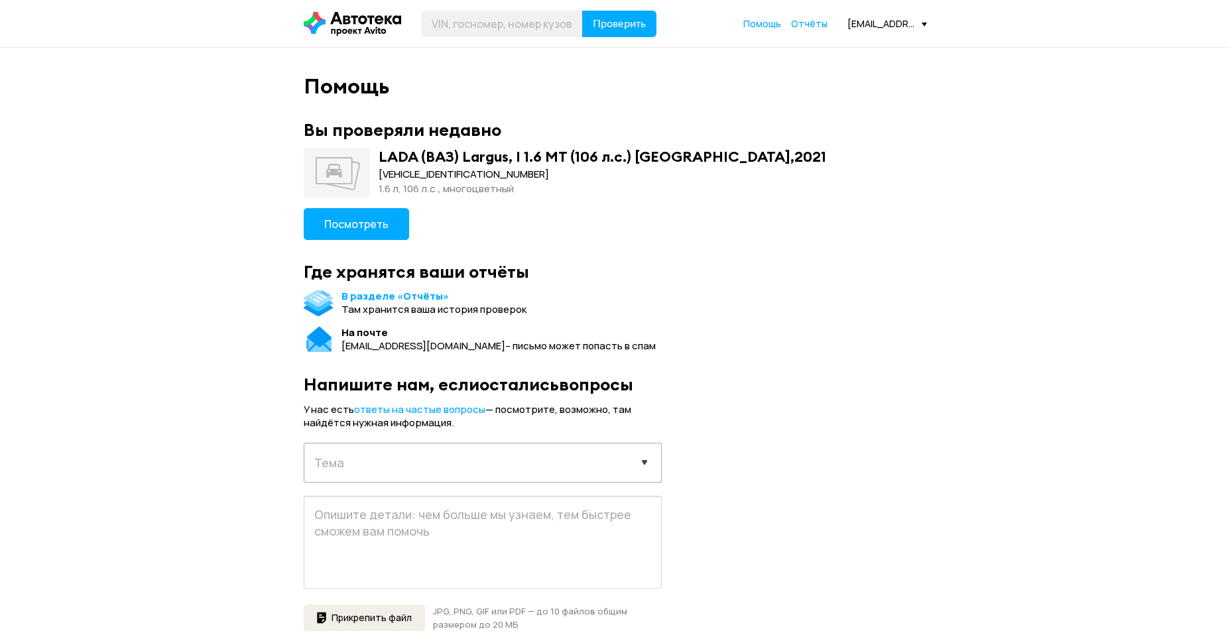
scroll to position [133, 0]
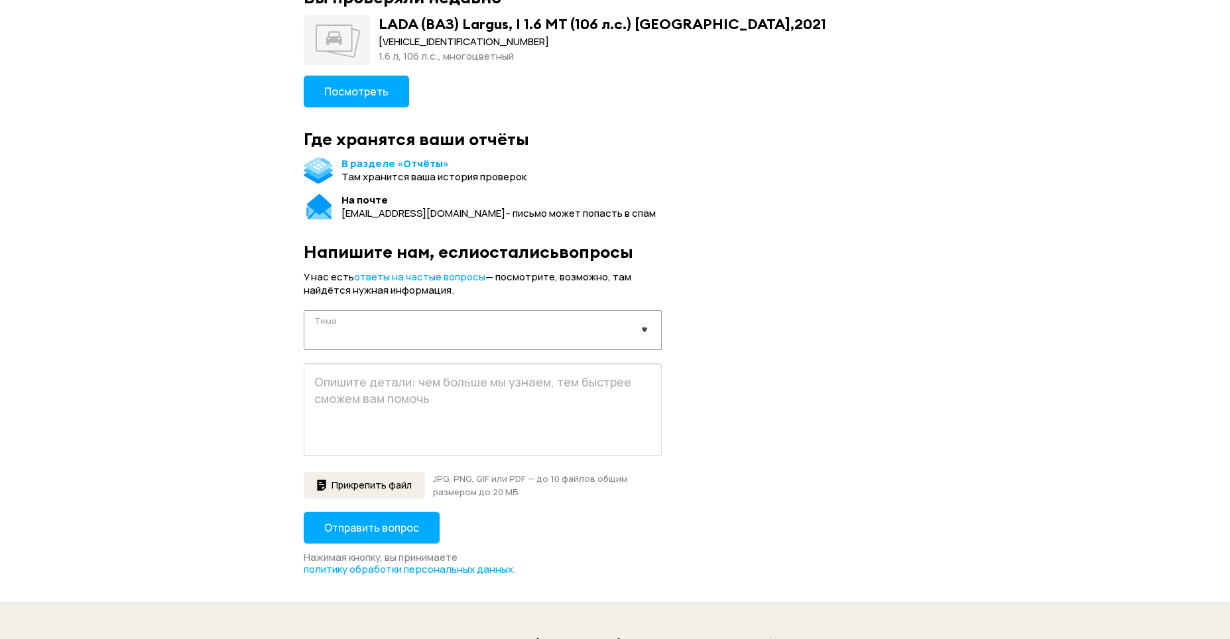
click at [464, 336] on select "Выберите тему запроса Отчёт не пришёл Покупка отчета Технические проблемы Содер…" at bounding box center [482, 329] width 357 height 36
select select "lost-report"
click at [304, 311] on select "Выберите тему запроса Отчёт не пришёл Покупка отчета Технические проблемы Содер…" at bounding box center [482, 329] width 357 height 36
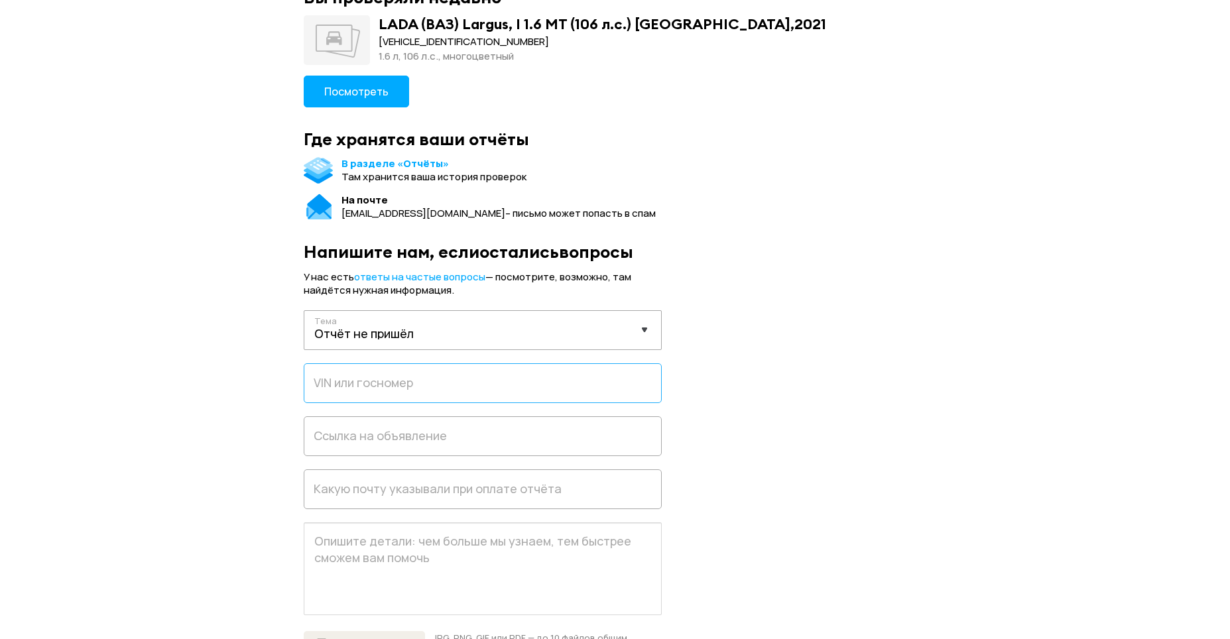
click at [414, 382] on input "text" at bounding box center [483, 383] width 358 height 40
paste input "[VEHICLE_IDENTIFICATION_NUMBER]"
type input "[VEHICLE_IDENTIFICATION_NUMBER]"
click at [427, 488] on input "text" at bounding box center [483, 490] width 358 height 40
type input "[EMAIL_ADDRESS][DOMAIN_NAME]"
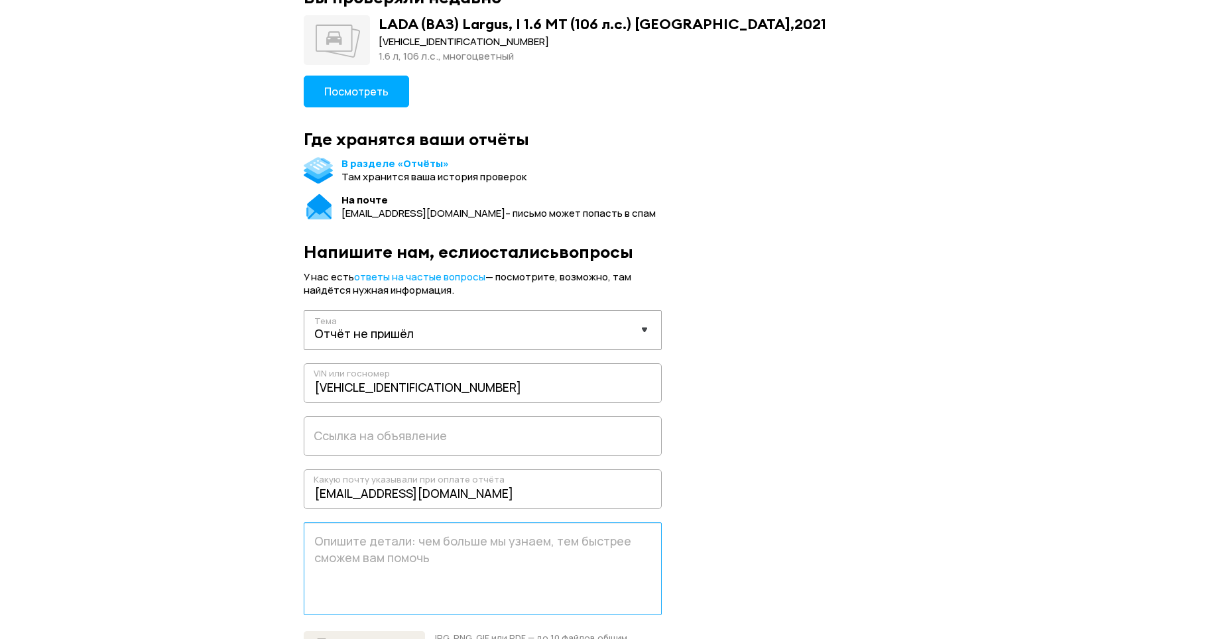
click at [435, 551] on textarea at bounding box center [483, 569] width 358 height 93
type textarea "J"
click at [494, 541] on textarea "Отчет так и не готов с [DATE],24" at bounding box center [483, 569] width 358 height 93
click at [490, 541] on textarea "Отчет так и не готов с [DATE],24" at bounding box center [483, 569] width 358 height 93
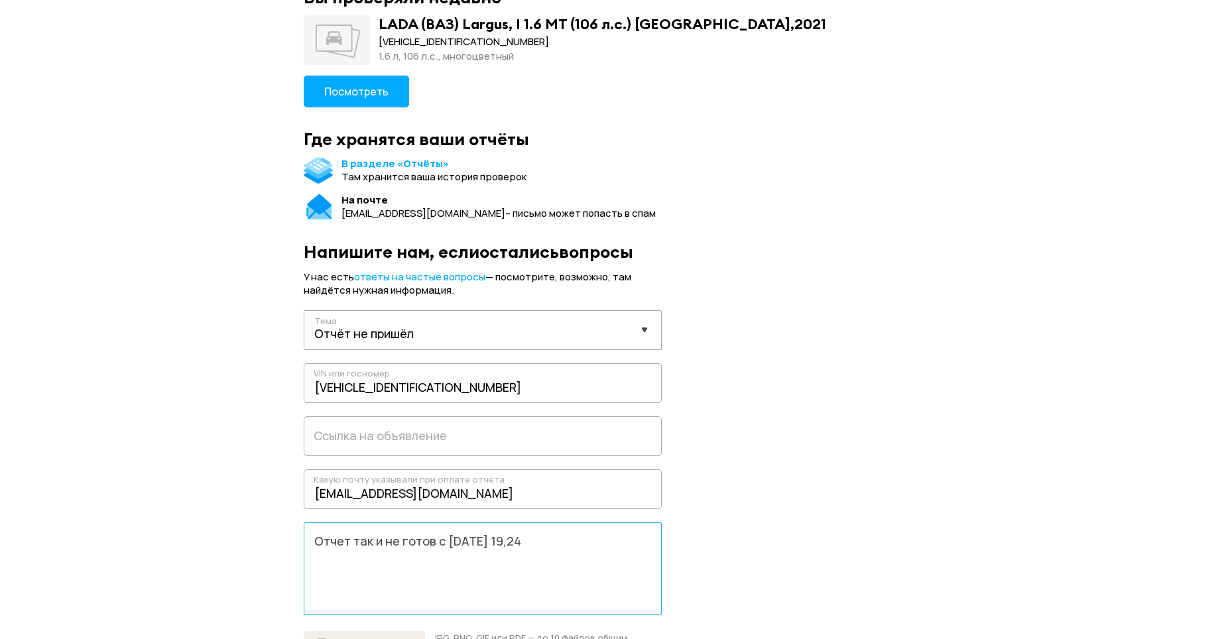
click at [586, 542] on textarea "Отчет так и не готов с [DATE] 19,24" at bounding box center [483, 569] width 358 height 93
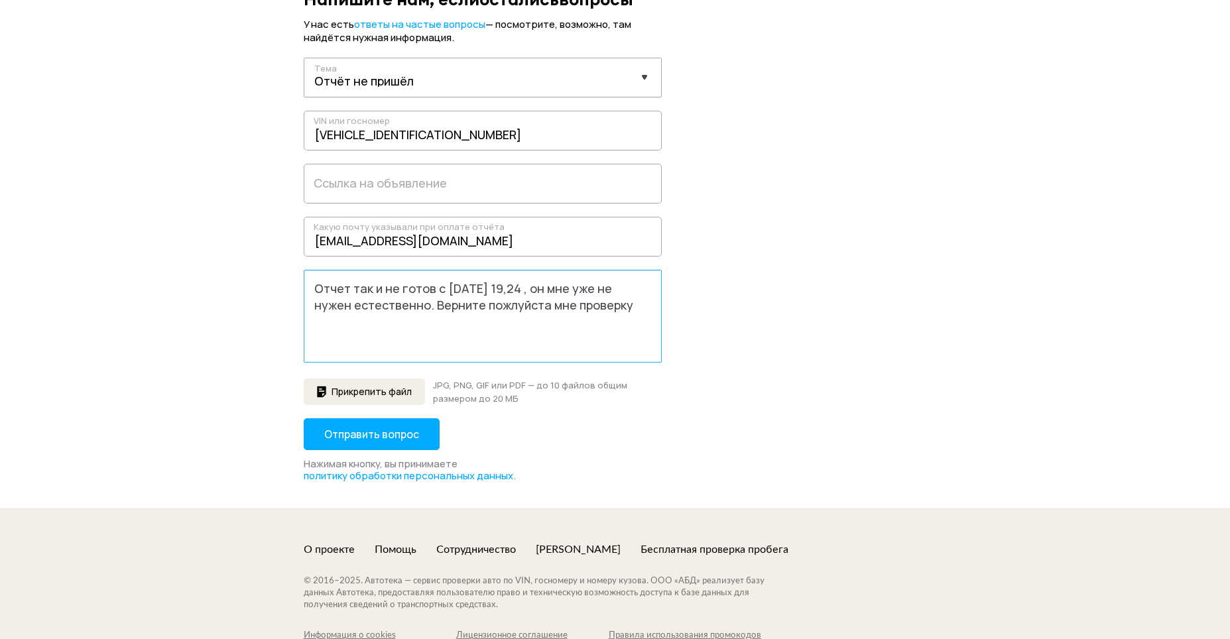
scroll to position [398, 0]
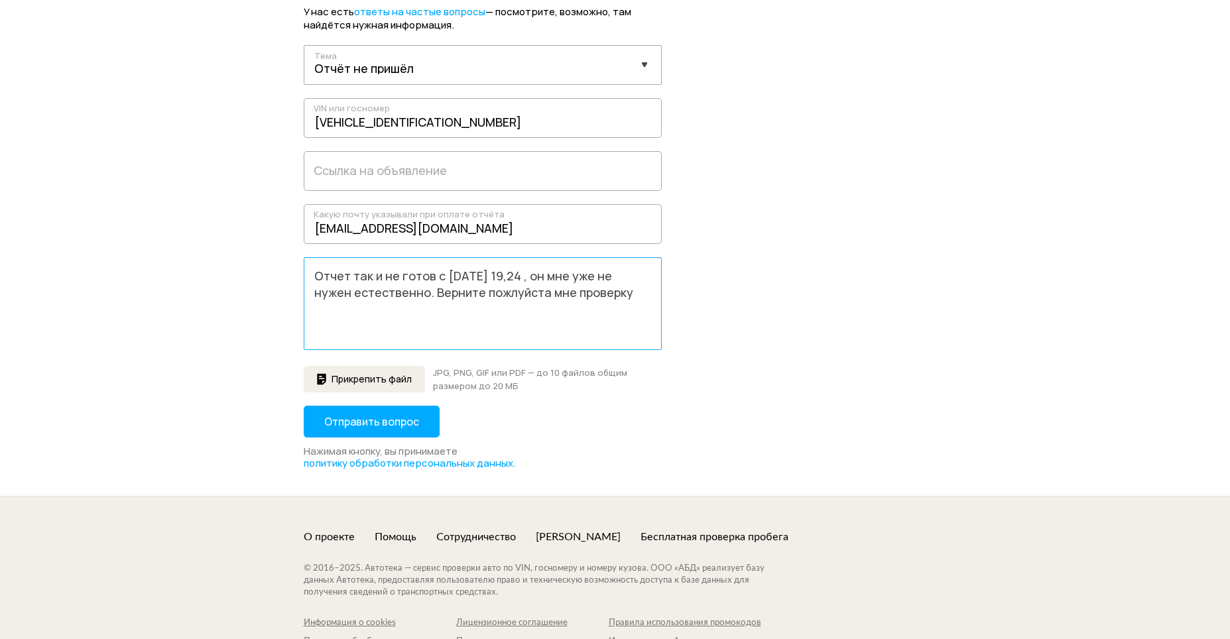
type textarea "Отчет так и не готов с [DATE] 19,24 , он мне уже не нужен естественно. Верните …"
click at [402, 421] on span "Отправить вопрос" at bounding box center [371, 422] width 95 height 15
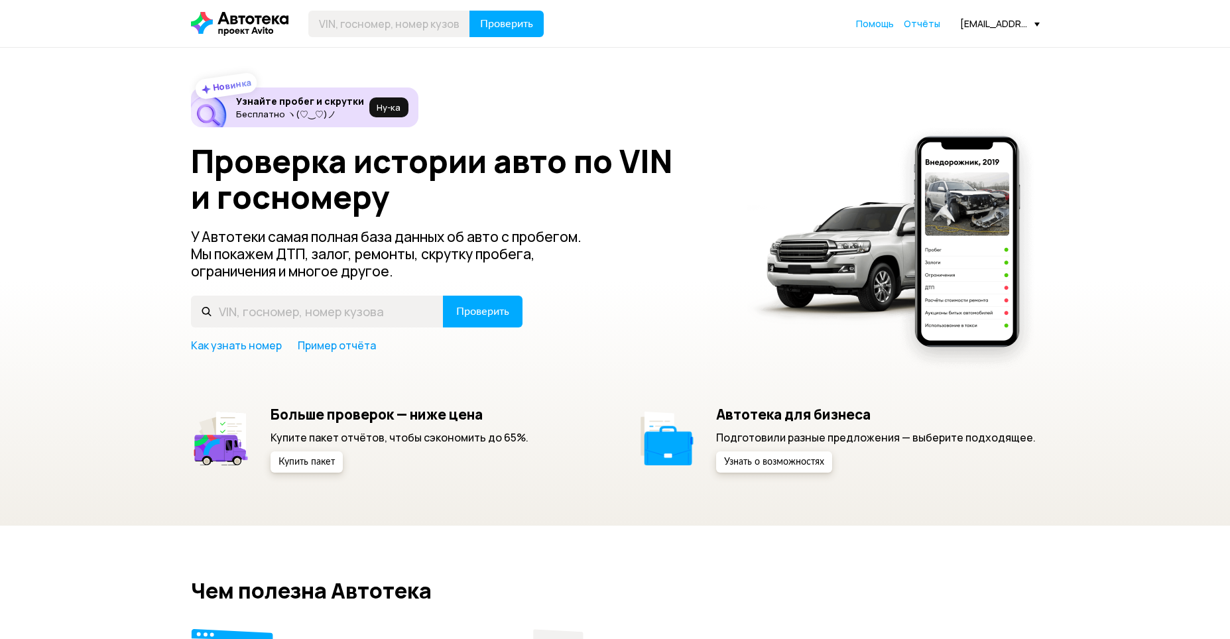
click at [932, 21] on span "Отчёты" at bounding box center [922, 23] width 36 height 13
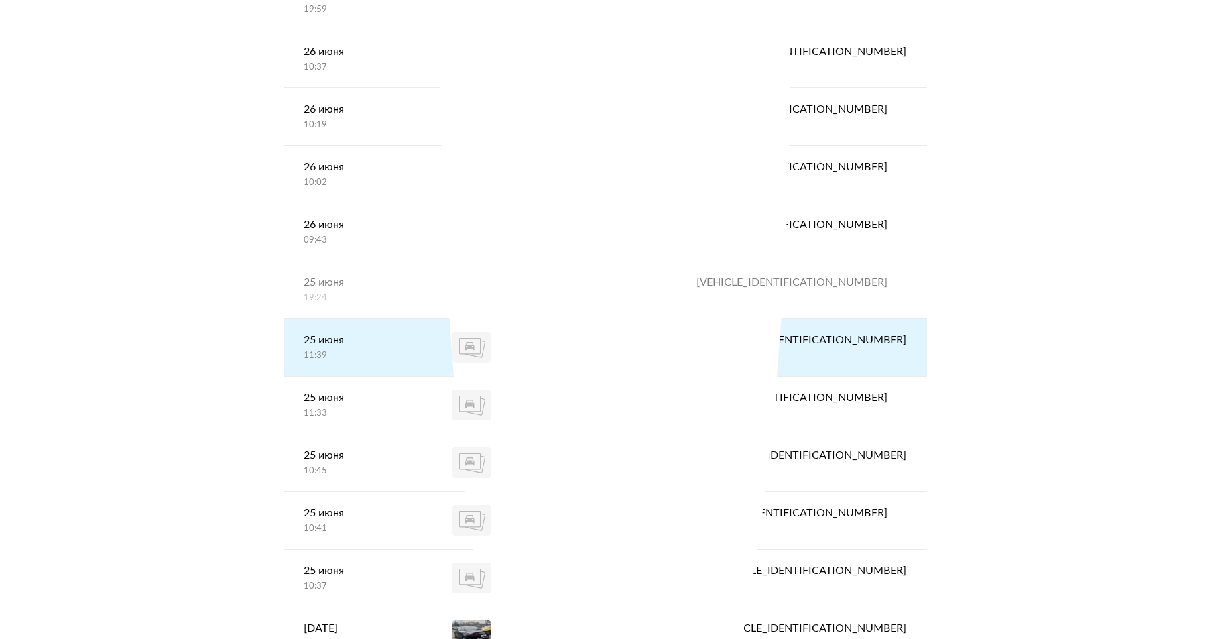
scroll to position [1592, 0]
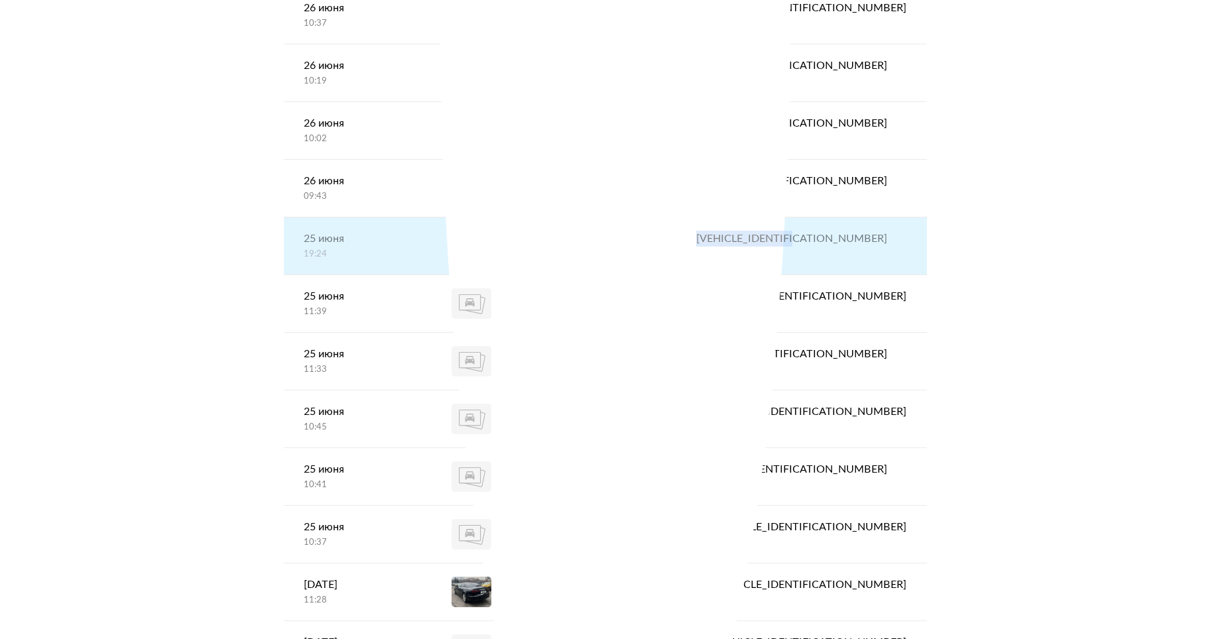
drag, startPoint x: 781, startPoint y: 238, endPoint x: 901, endPoint y: 240, distance: 120.1
click at [901, 240] on div "[VEHICLE_IDENTIFICATION_NUMBER]" at bounding box center [802, 239] width 250 height 42
copy div "[VEHICLE_IDENTIFICATION_NUMBER]"
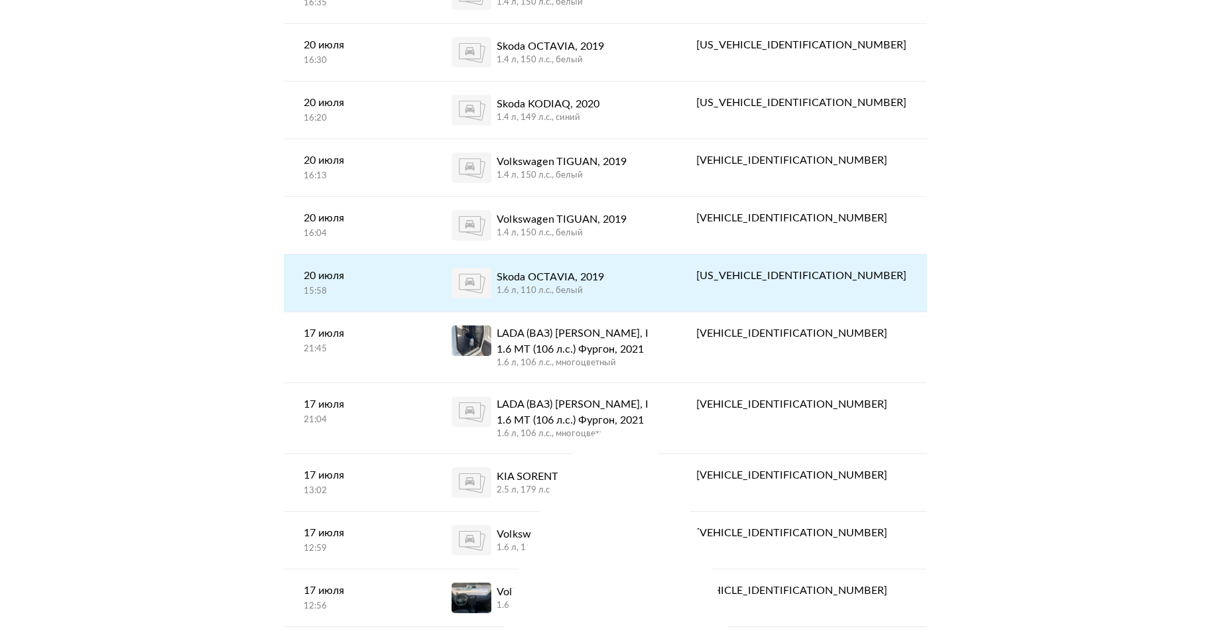
scroll to position [332, 0]
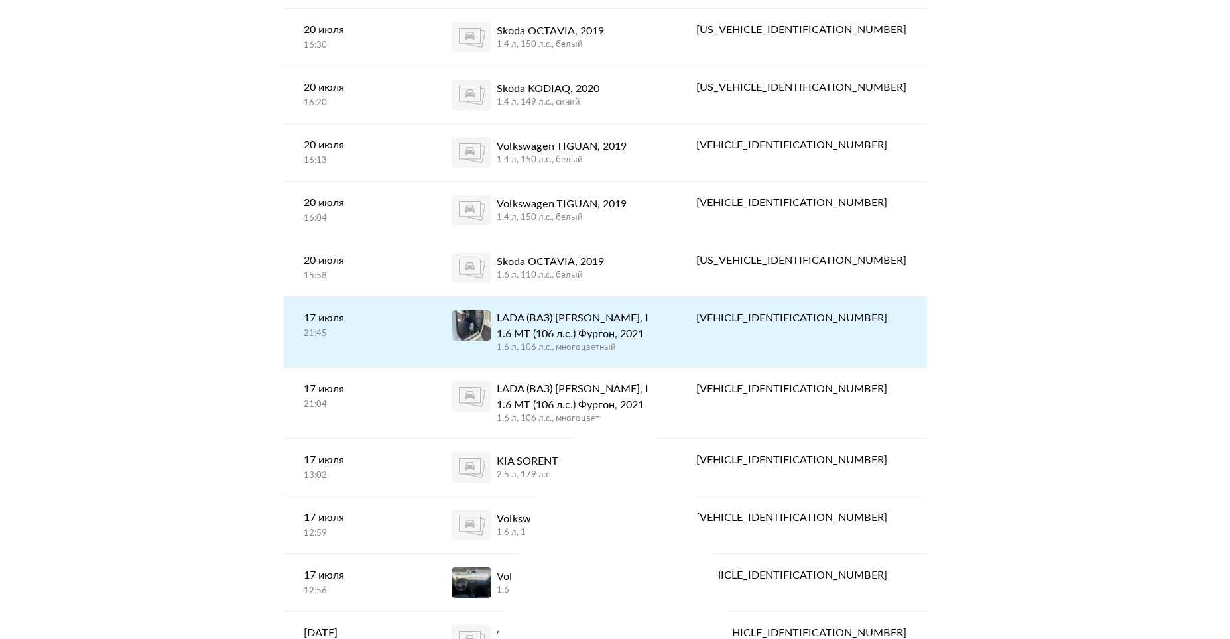
click at [657, 338] on div "LADA (ВАЗ) [PERSON_NAME], I 1.6 MT (106 л.с.) Фургон, 2021" at bounding box center [577, 326] width 160 height 32
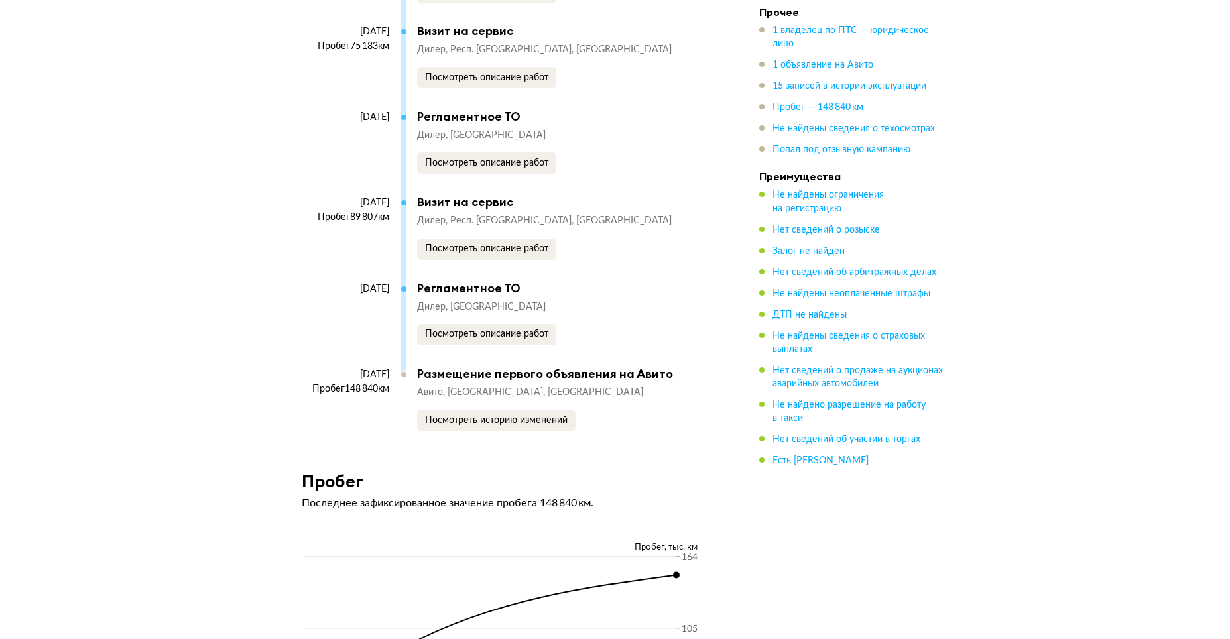
scroll to position [3847, 0]
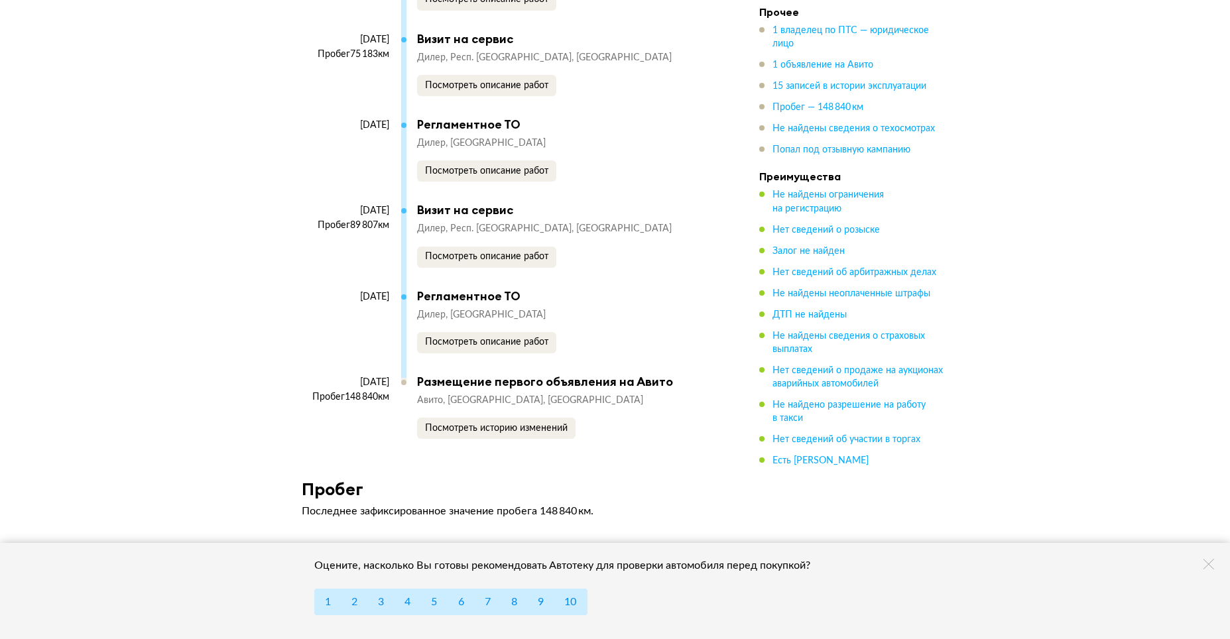
drag, startPoint x: 891, startPoint y: 190, endPoint x: 887, endPoint y: 179, distance: 12.0
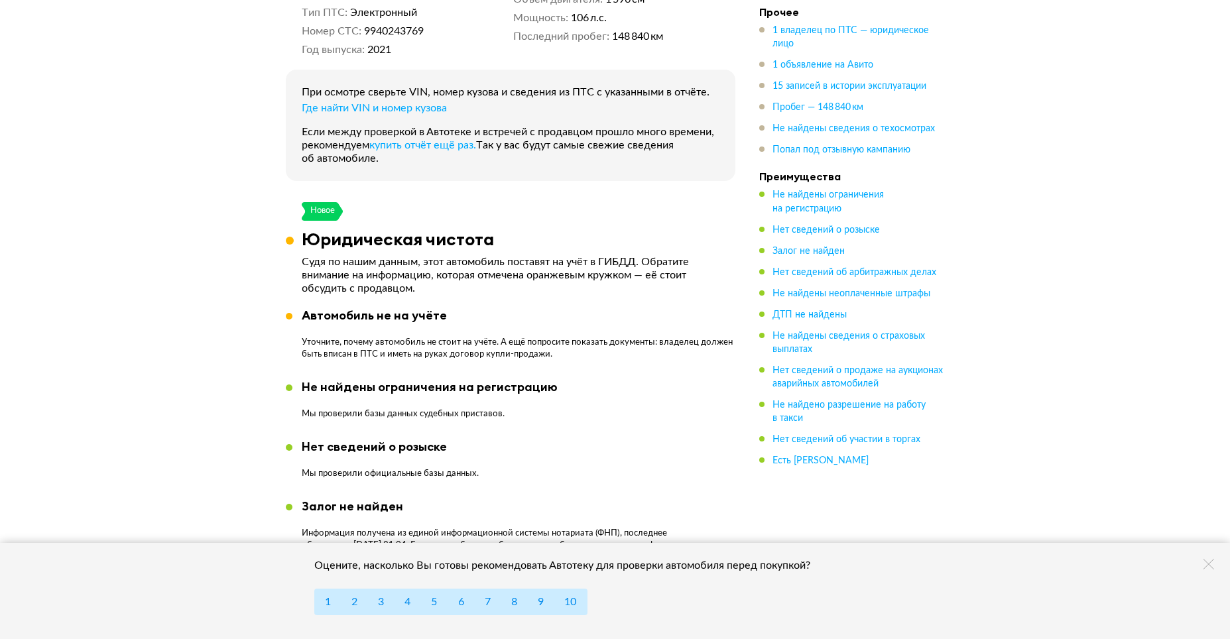
scroll to position [0, 0]
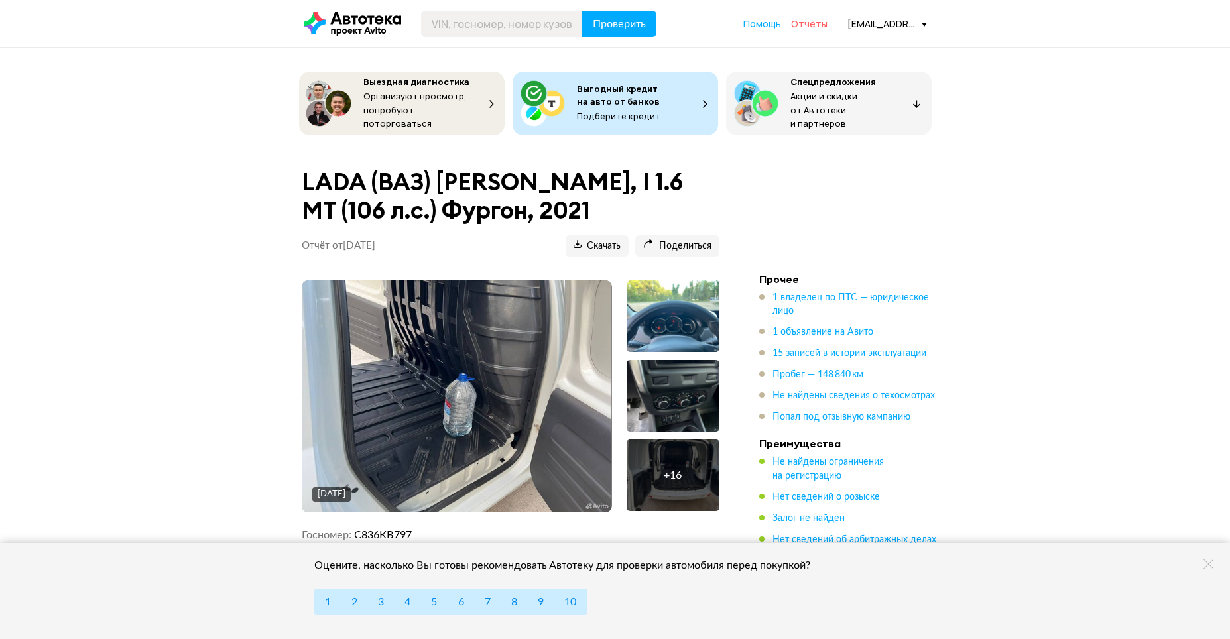
click at [801, 27] on span "Отчёты" at bounding box center [809, 23] width 36 height 13
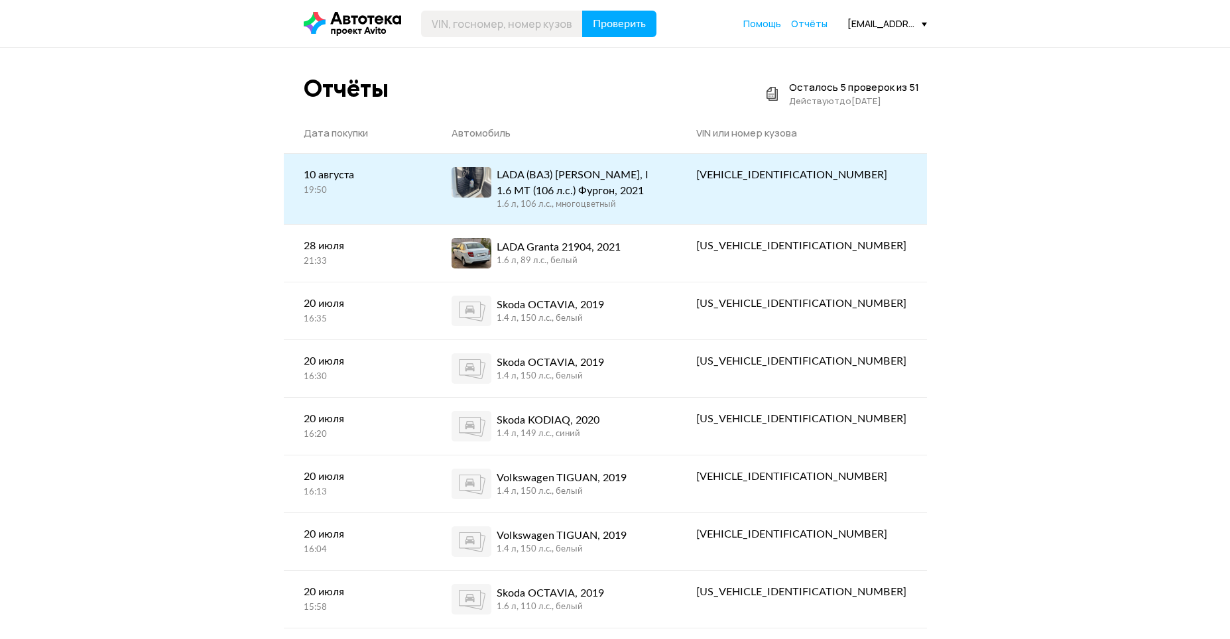
click at [570, 174] on div "LADA (ВАЗ) [PERSON_NAME], I 1.6 MT (106 л.с.) Фургон, 2021" at bounding box center [577, 183] width 160 height 32
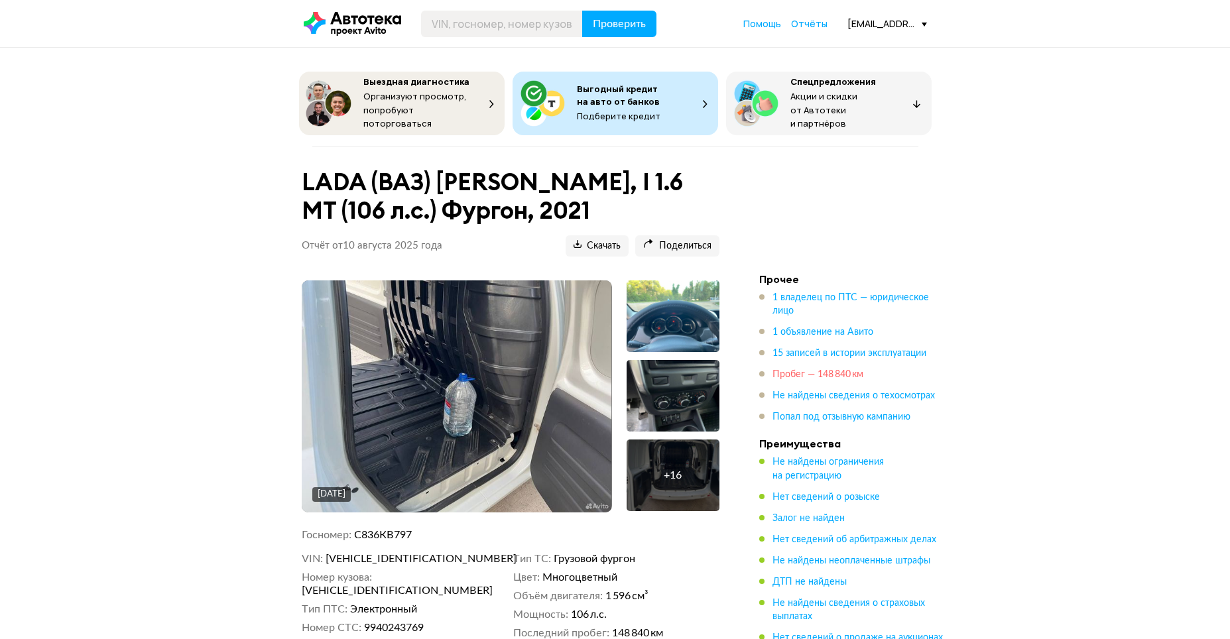
click at [809, 370] on span "Пробег — 148 840 км" at bounding box center [818, 374] width 91 height 9
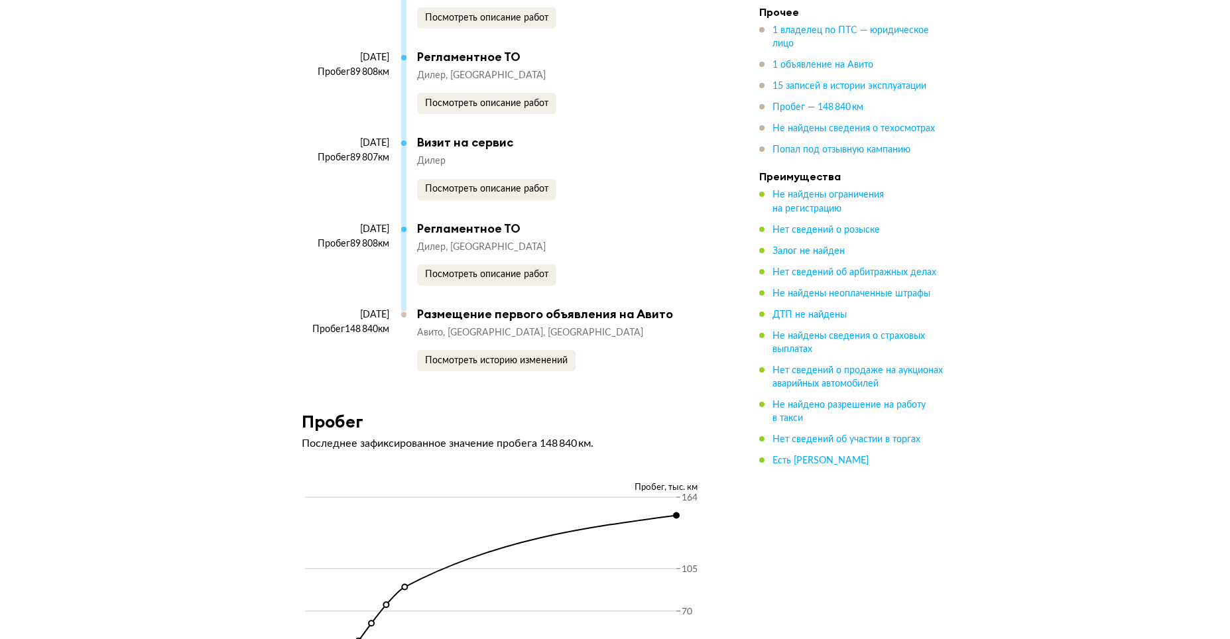
scroll to position [3919, 0]
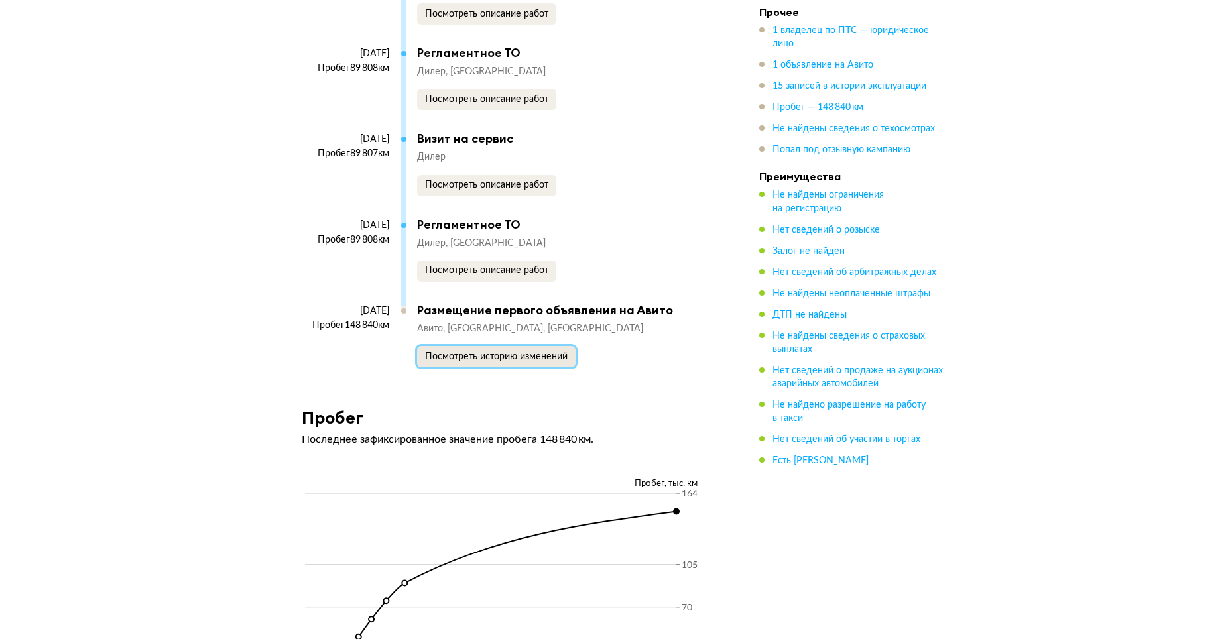
click at [480, 354] on span "Посмотреть историю изменений" at bounding box center [496, 356] width 143 height 9
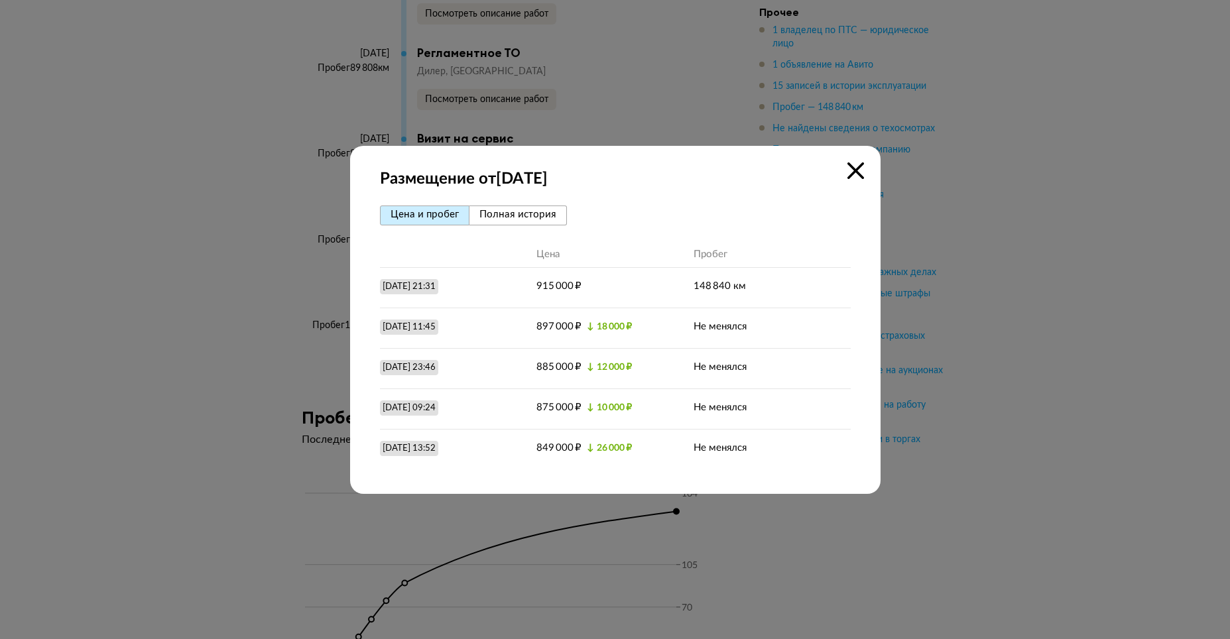
click at [861, 171] on icon at bounding box center [856, 171] width 17 height 17
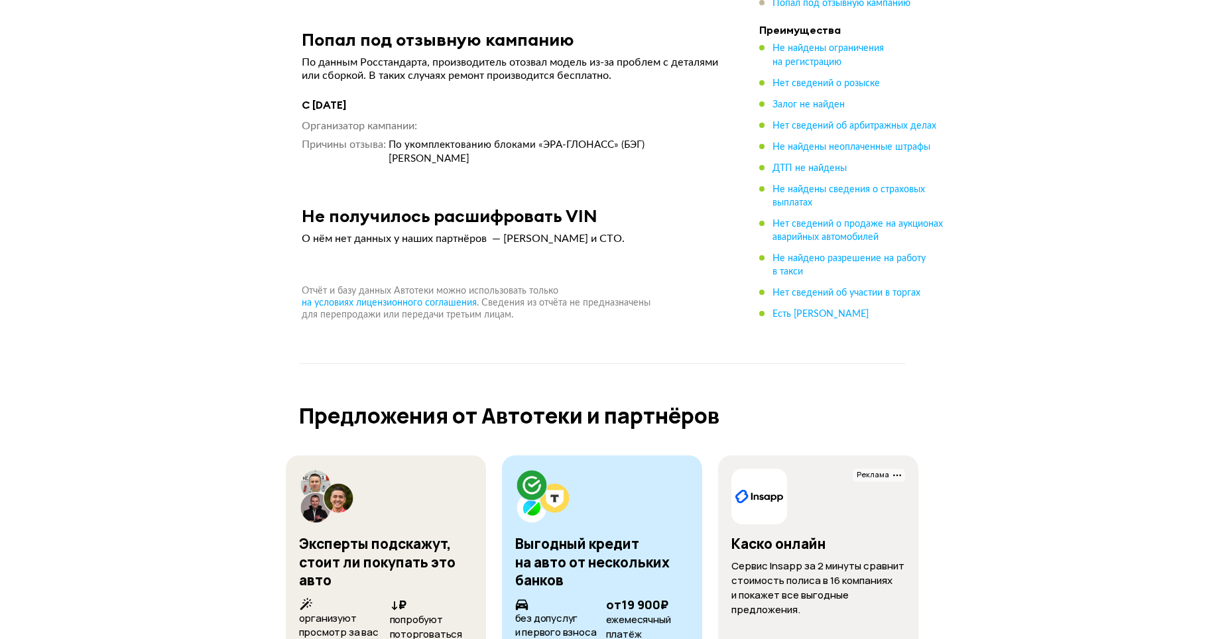
scroll to position [4582, 0]
